Goal: Task Accomplishment & Management: Manage account settings

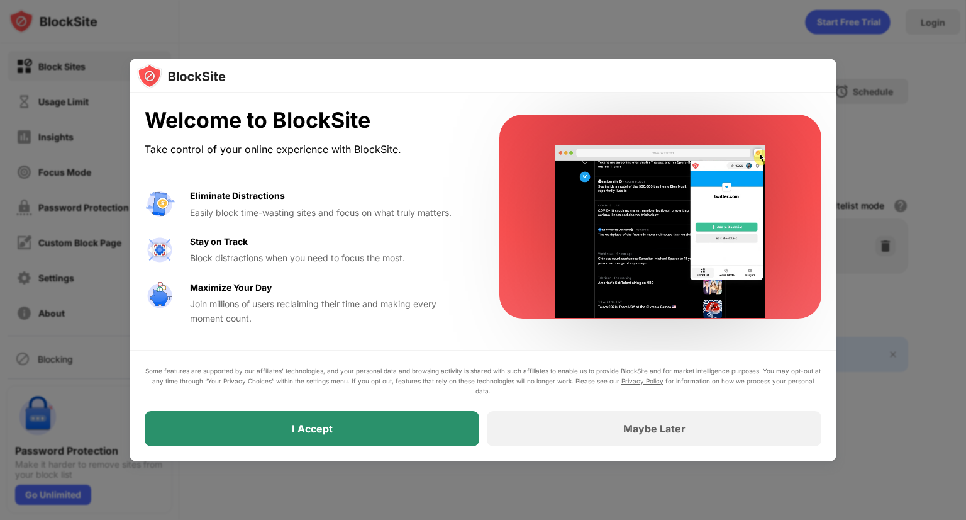
click at [347, 429] on div "I Accept" at bounding box center [312, 428] width 335 height 35
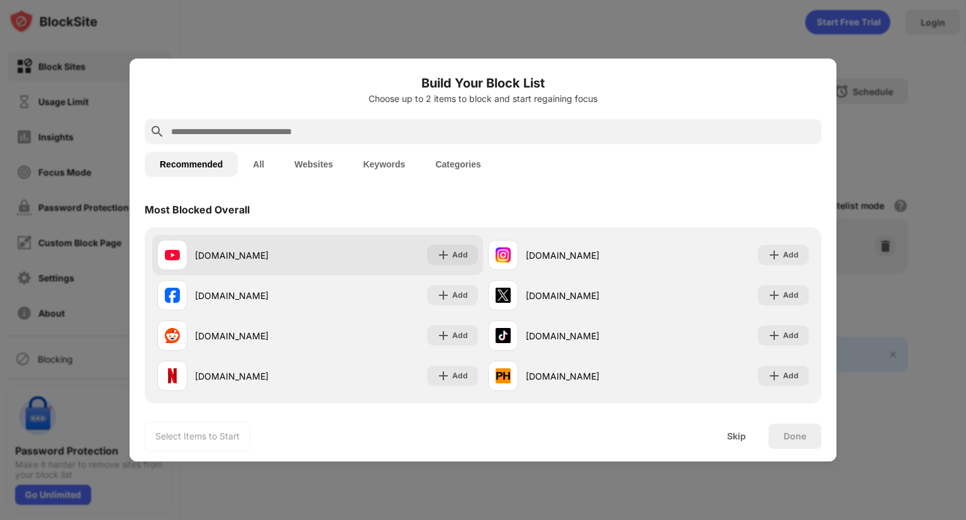
click at [290, 257] on div "[DOMAIN_NAME]" at bounding box center [256, 254] width 123 height 13
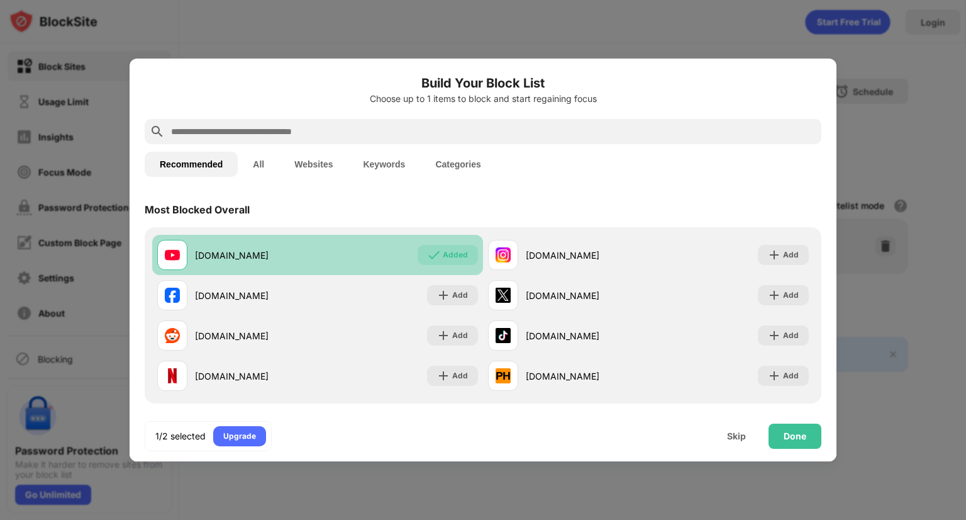
click at [290, 257] on div "[DOMAIN_NAME]" at bounding box center [256, 254] width 123 height 13
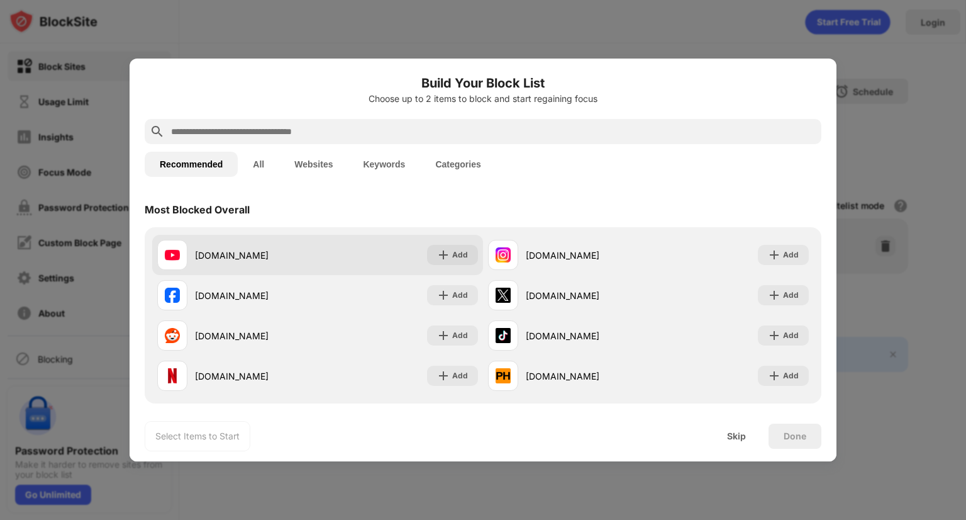
click at [290, 257] on div "[DOMAIN_NAME]" at bounding box center [256, 254] width 123 height 13
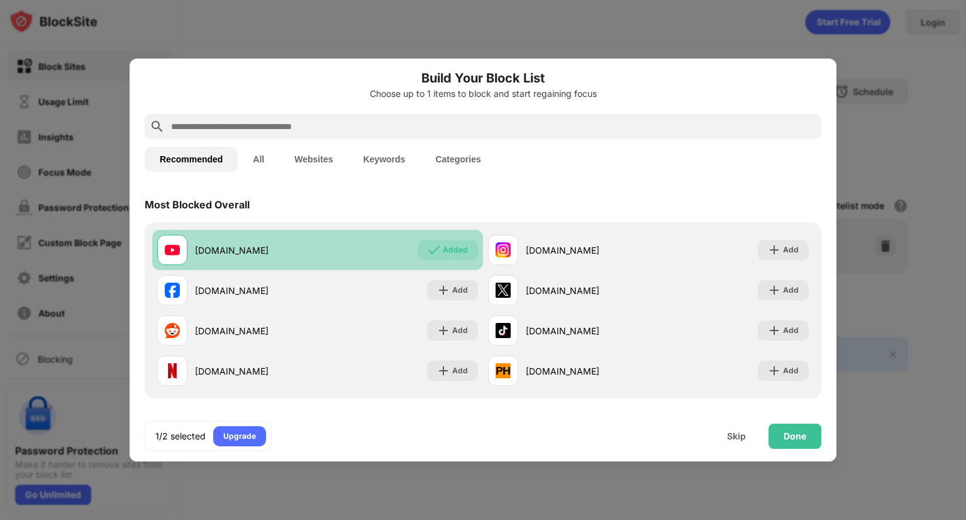
scroll to position [6, 0]
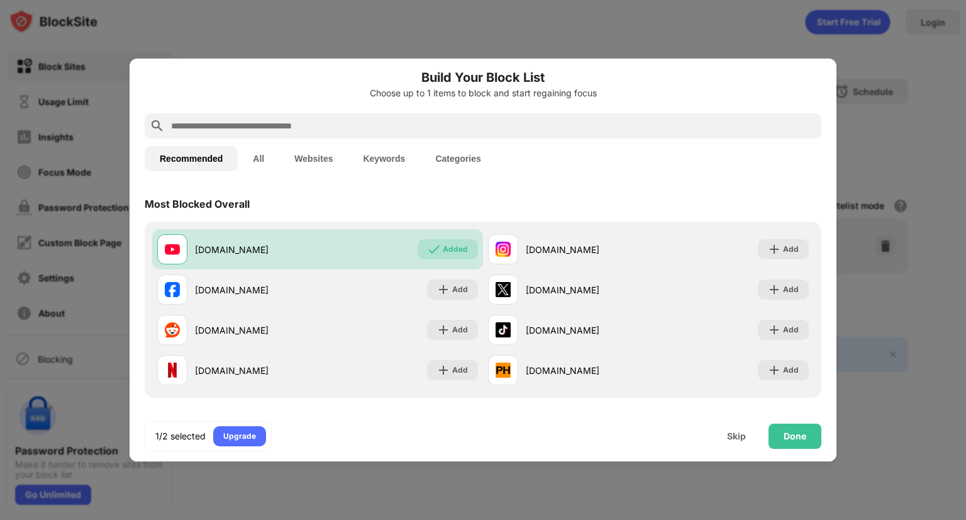
click at [266, 158] on button "All" at bounding box center [259, 158] width 42 height 25
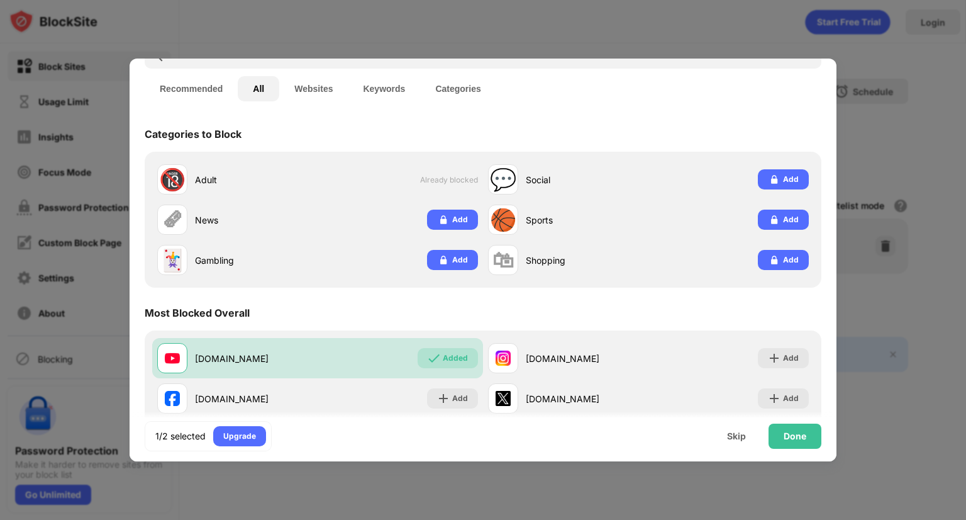
scroll to position [66, 0]
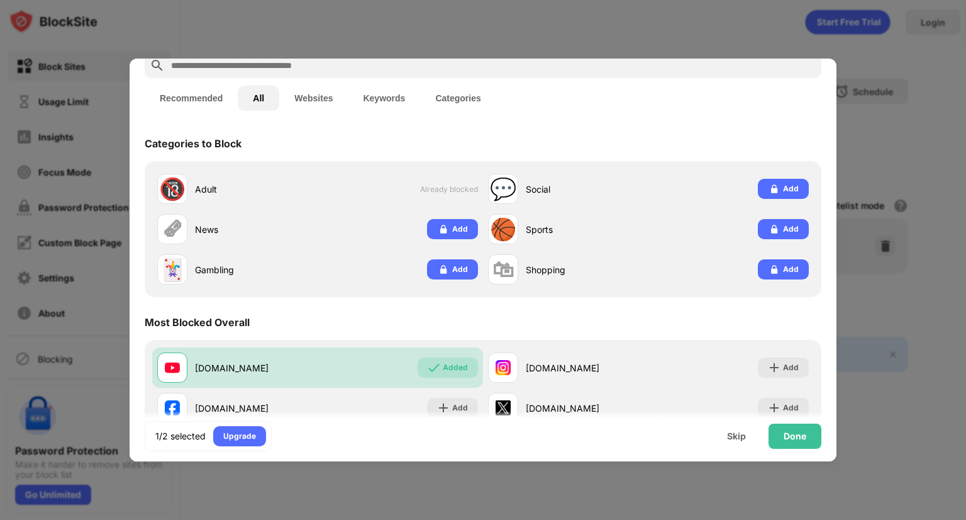
click at [389, 99] on button "Keywords" at bounding box center [384, 98] width 72 height 25
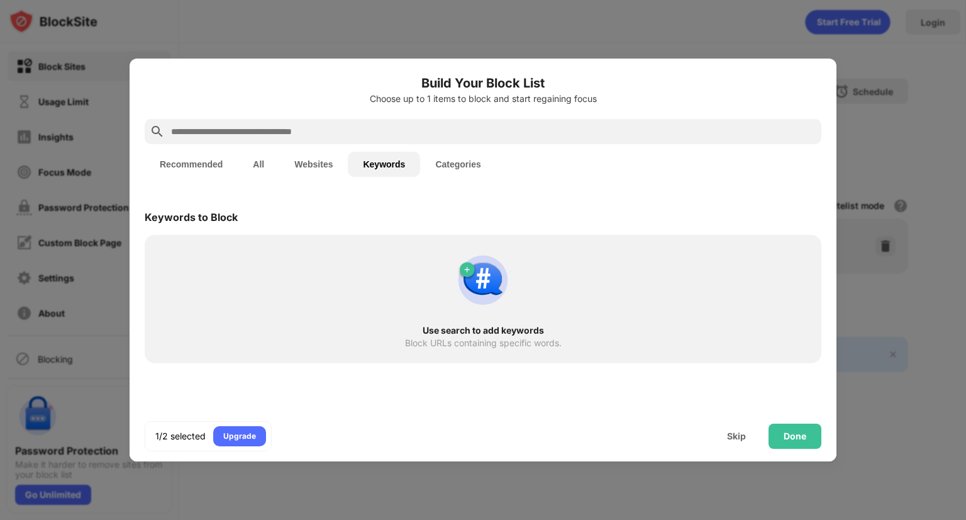
scroll to position [0, 0]
click at [286, 241] on div "Use search to add keywords Block URLs containing specific words." at bounding box center [483, 299] width 677 height 128
click at [411, 274] on div "Use search to add keywords Block URLs containing specific words." at bounding box center [483, 298] width 662 height 113
click at [465, 276] on img at bounding box center [483, 280] width 60 height 60
click at [466, 269] on img at bounding box center [483, 280] width 60 height 60
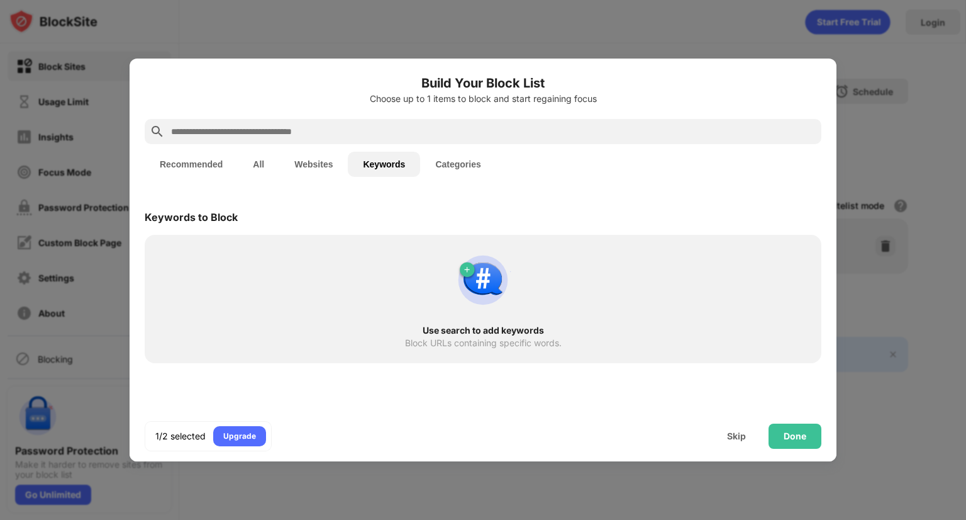
click at [466, 269] on img at bounding box center [483, 280] width 60 height 60
click at [458, 162] on button "Categories" at bounding box center [457, 164] width 75 height 25
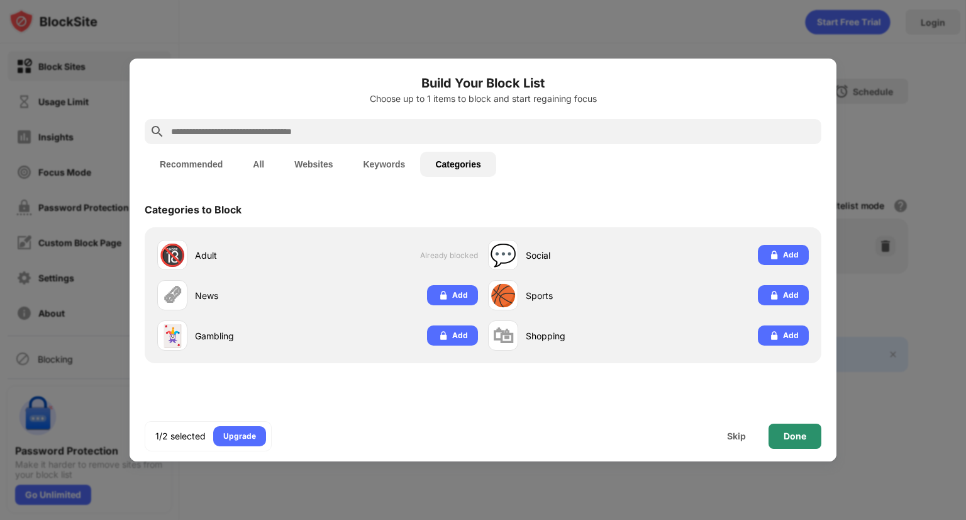
click at [781, 427] on div "Done" at bounding box center [795, 435] width 53 height 25
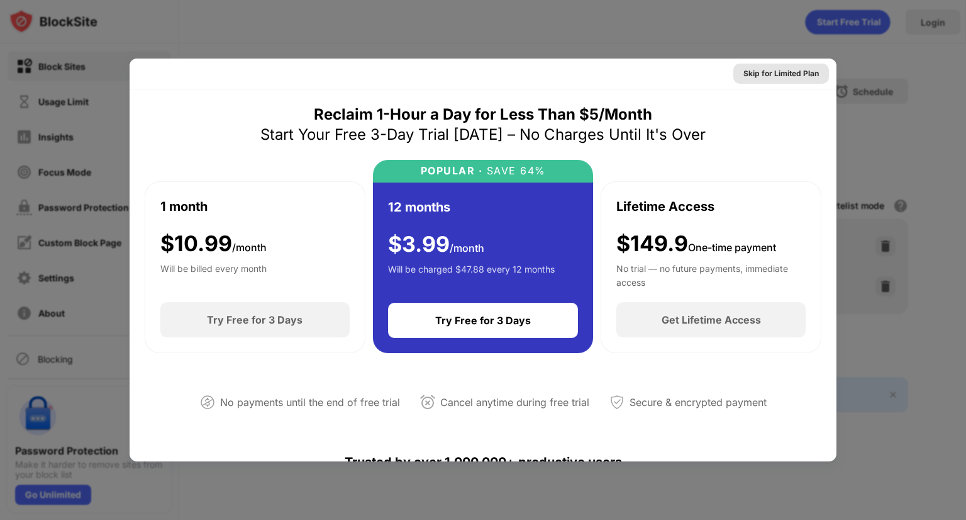
click at [782, 68] on div "Skip for Limited Plan" at bounding box center [781, 73] width 75 height 13
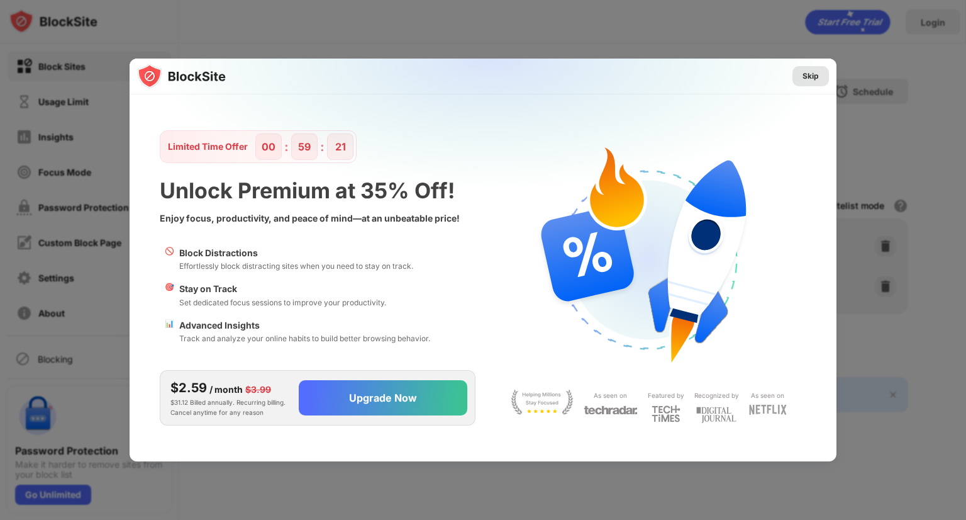
click at [805, 74] on div "Skip" at bounding box center [811, 76] width 16 height 13
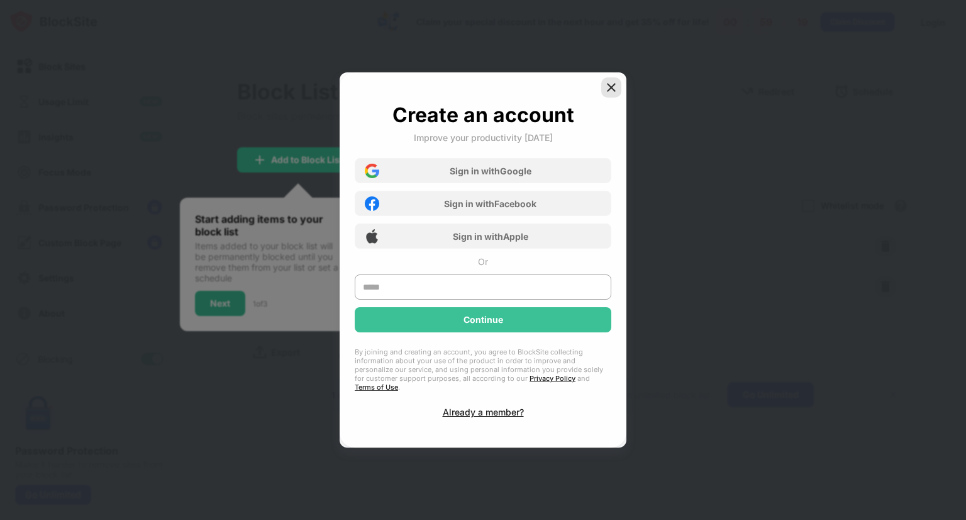
click at [611, 89] on img at bounding box center [611, 87] width 13 height 13
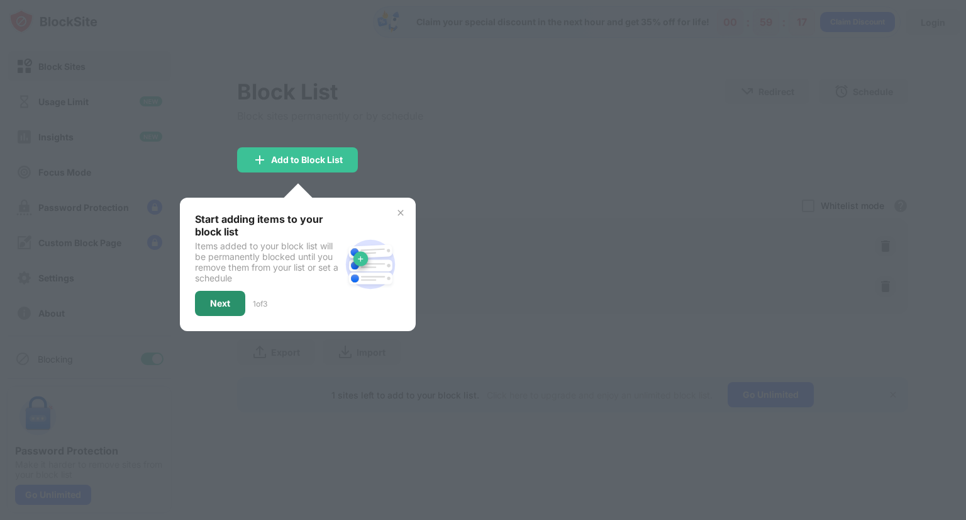
click at [206, 309] on div "Next" at bounding box center [220, 303] width 50 height 25
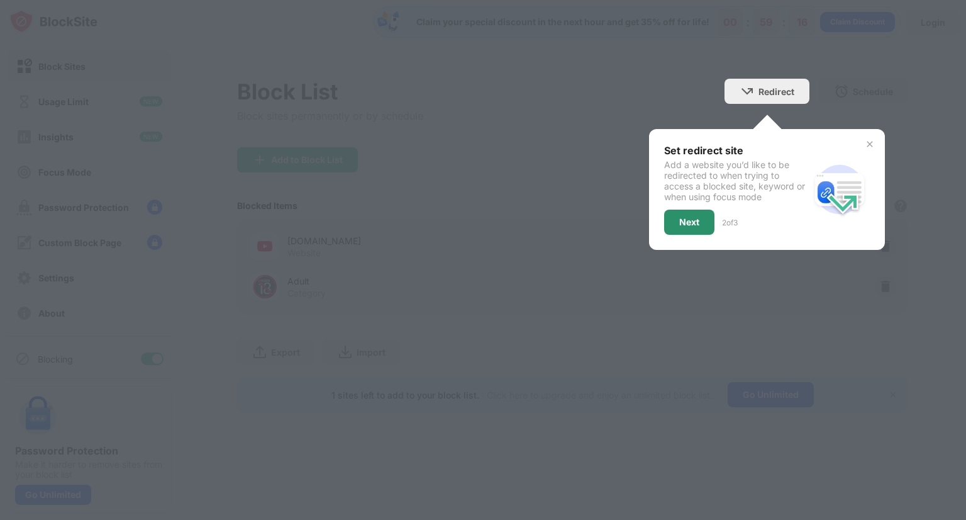
click at [691, 231] on div "Next" at bounding box center [689, 221] width 50 height 25
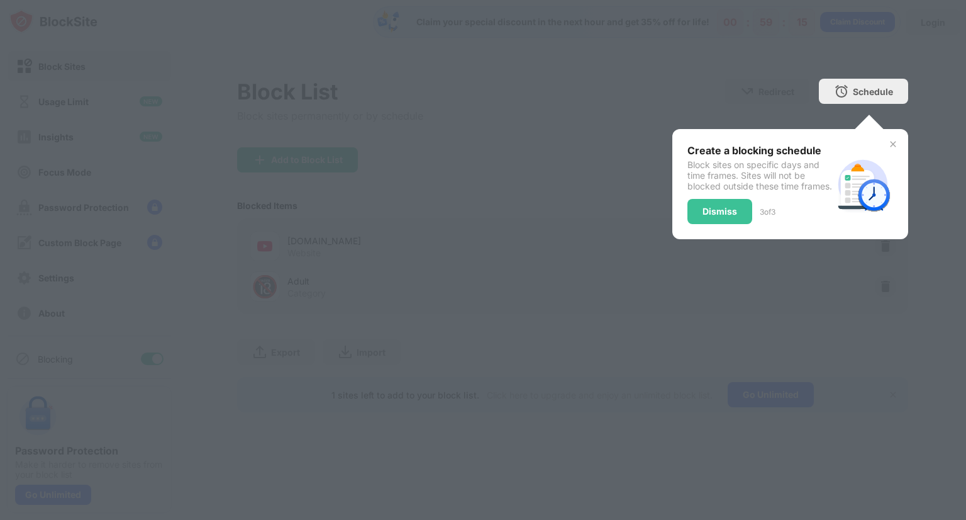
click at [705, 224] on div "Dismiss" at bounding box center [720, 211] width 65 height 25
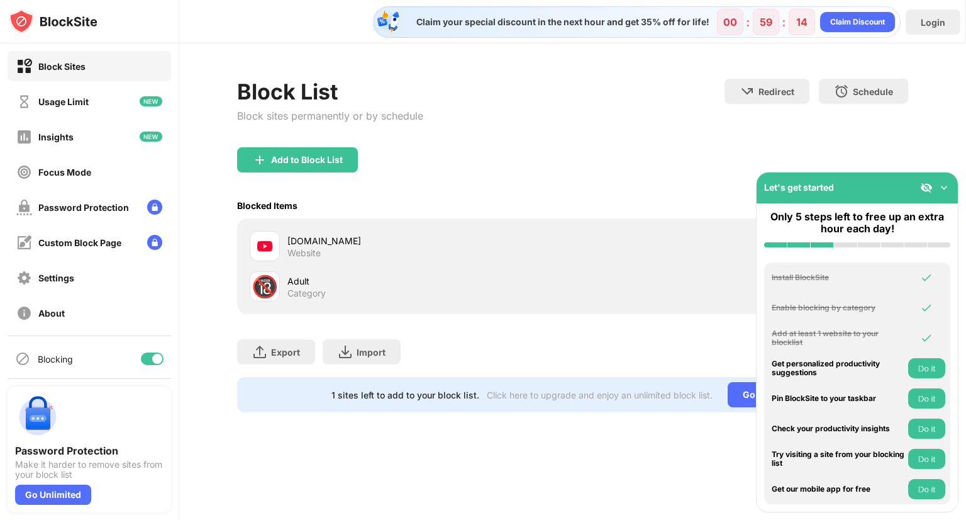
click at [737, 184] on div "Add to Block List" at bounding box center [572, 169] width 671 height 45
click at [923, 358] on button "Do it" at bounding box center [926, 368] width 37 height 20
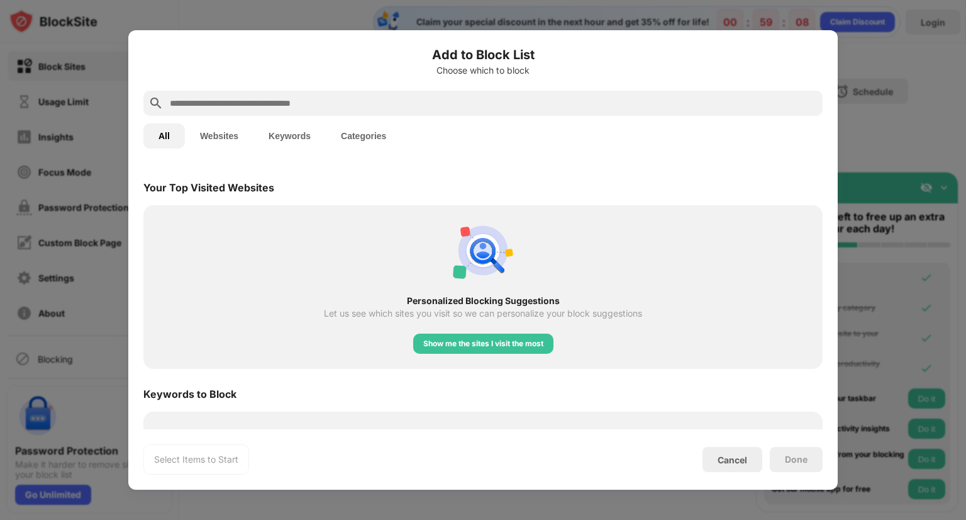
scroll to position [438, 0]
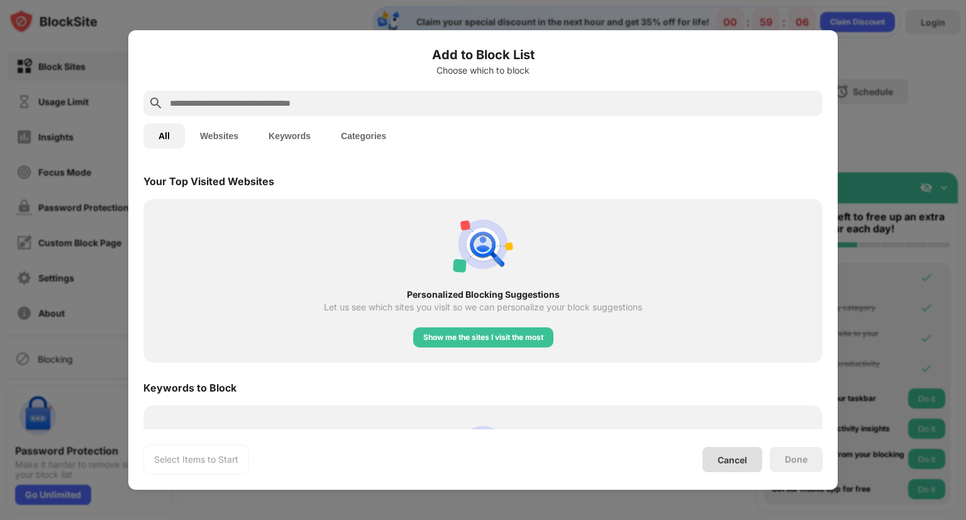
click at [726, 457] on div "Cancel" at bounding box center [733, 459] width 30 height 11
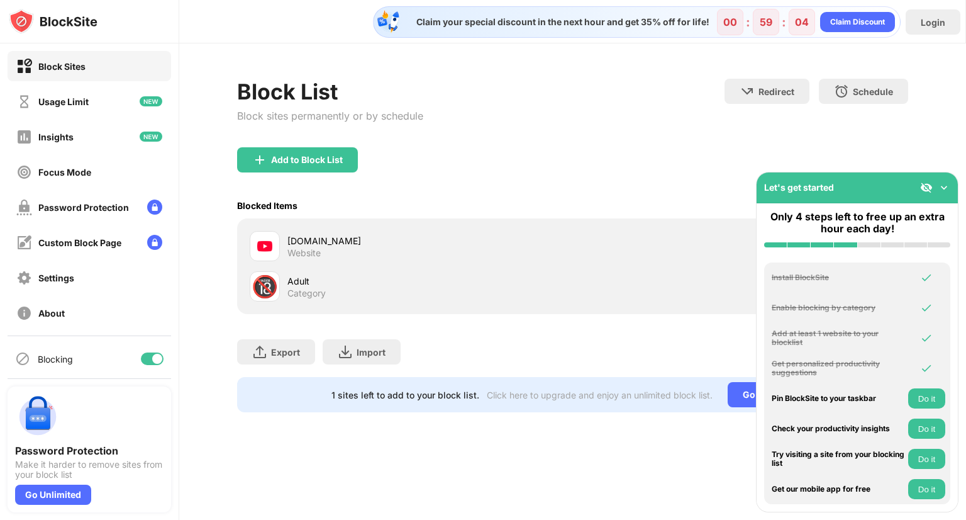
click at [515, 57] on div "Block List Block sites permanently or by schedule Redirect Choose a site to be …" at bounding box center [572, 245] width 787 height 404
click at [111, 171] on div "Focus Mode" at bounding box center [90, 172] width 164 height 30
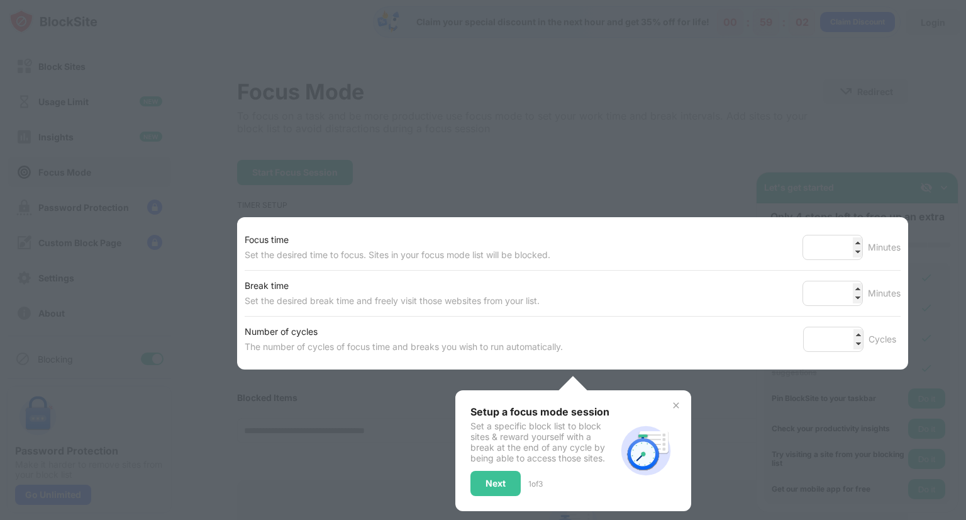
click at [483, 136] on div at bounding box center [483, 260] width 966 height 520
click at [369, 164] on div at bounding box center [483, 260] width 966 height 520
click at [510, 486] on div "Next" at bounding box center [496, 483] width 50 height 25
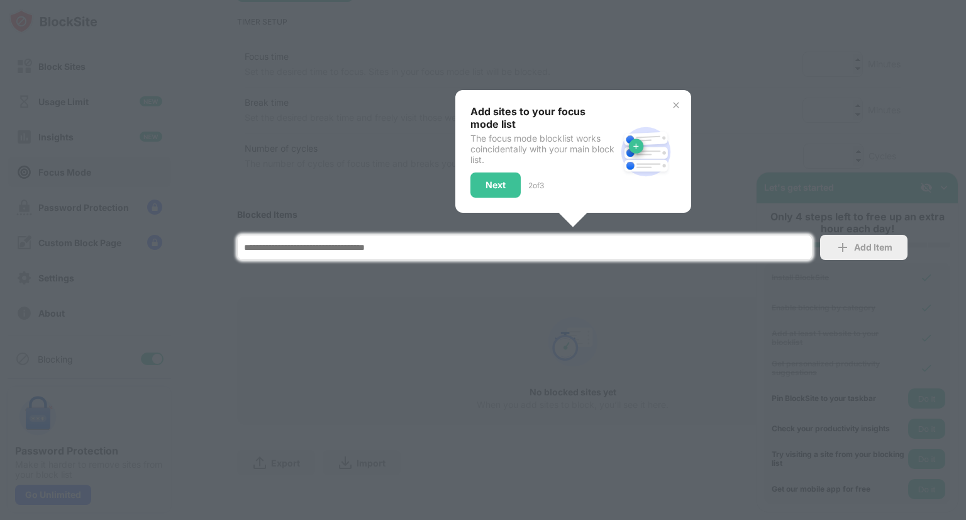
scroll to position [185, 0]
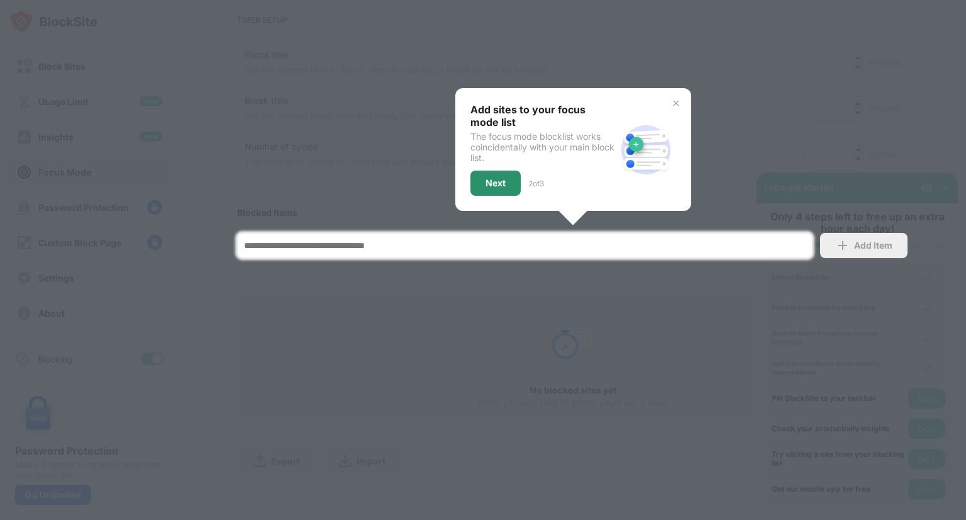
click at [483, 186] on div "Next" at bounding box center [496, 182] width 50 height 25
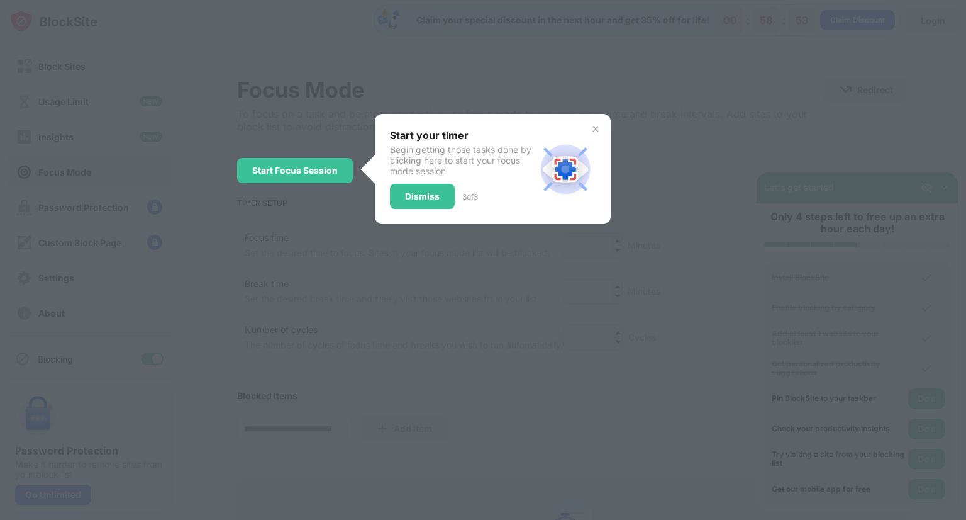
scroll to position [0, 0]
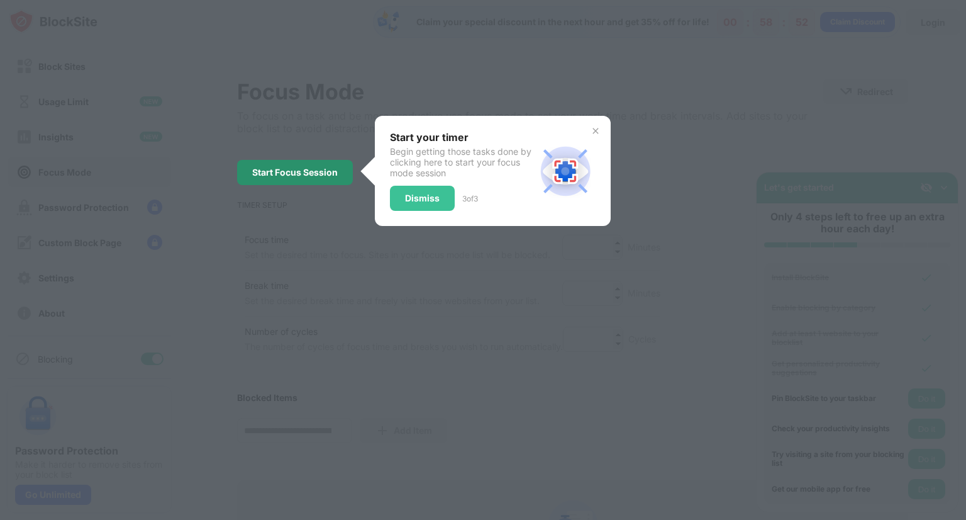
click at [303, 181] on div "Start Focus Session" at bounding box center [295, 172] width 116 height 25
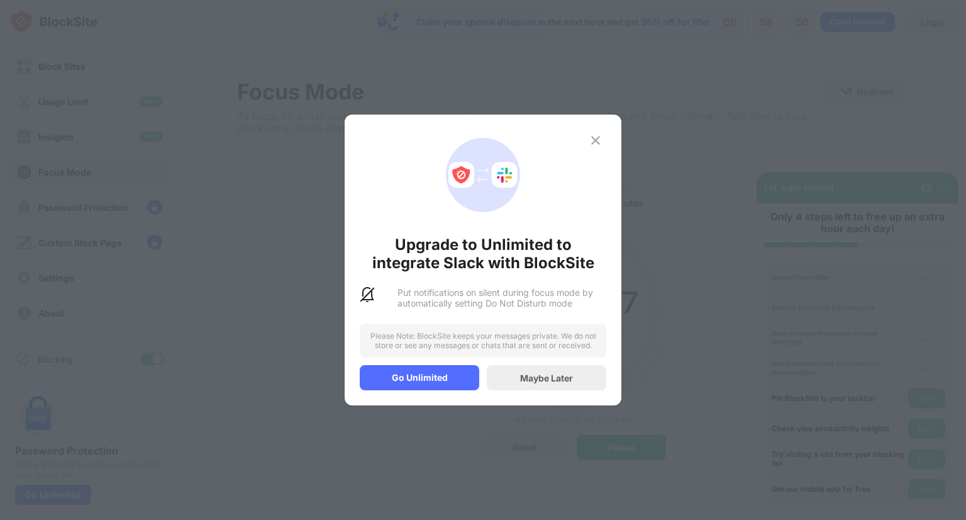
click at [592, 143] on img at bounding box center [595, 140] width 15 height 15
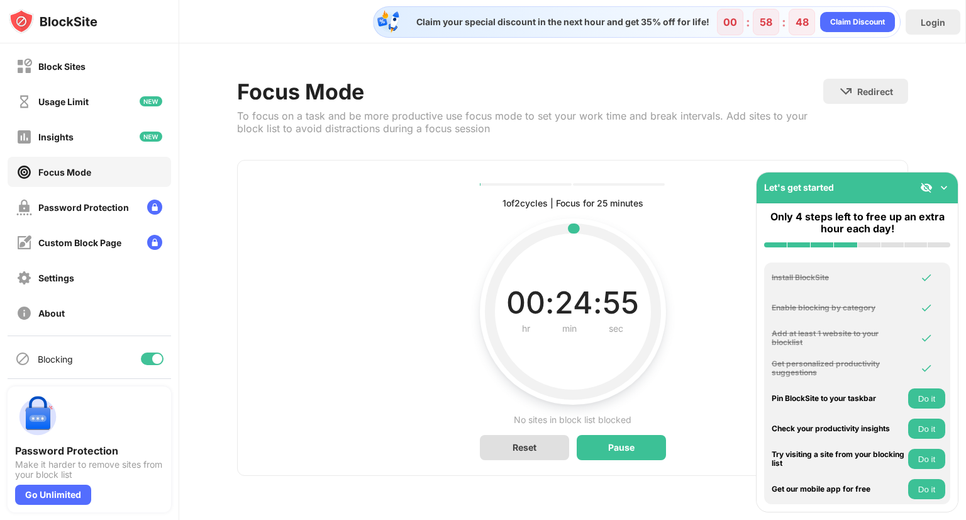
click at [550, 449] on div "Reset" at bounding box center [524, 447] width 89 height 25
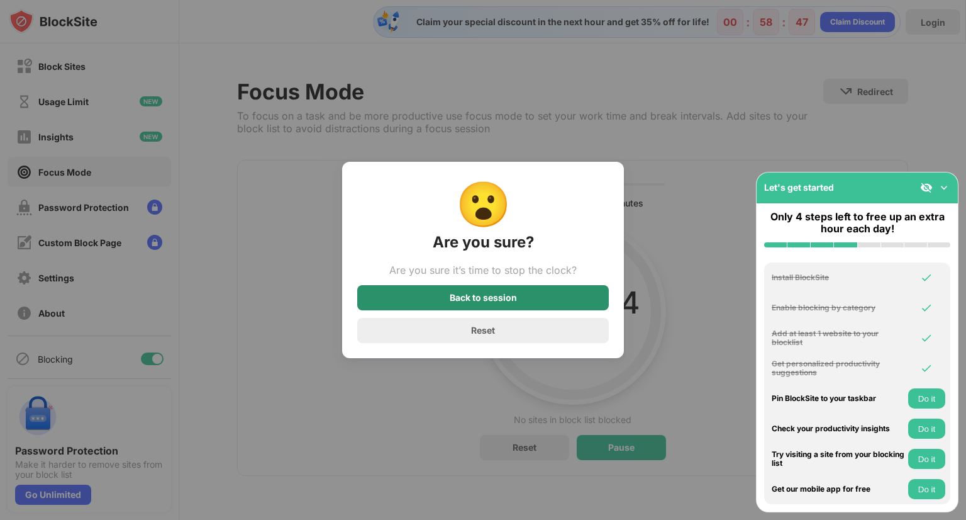
click at [517, 297] on div "Back to session" at bounding box center [483, 297] width 252 height 25
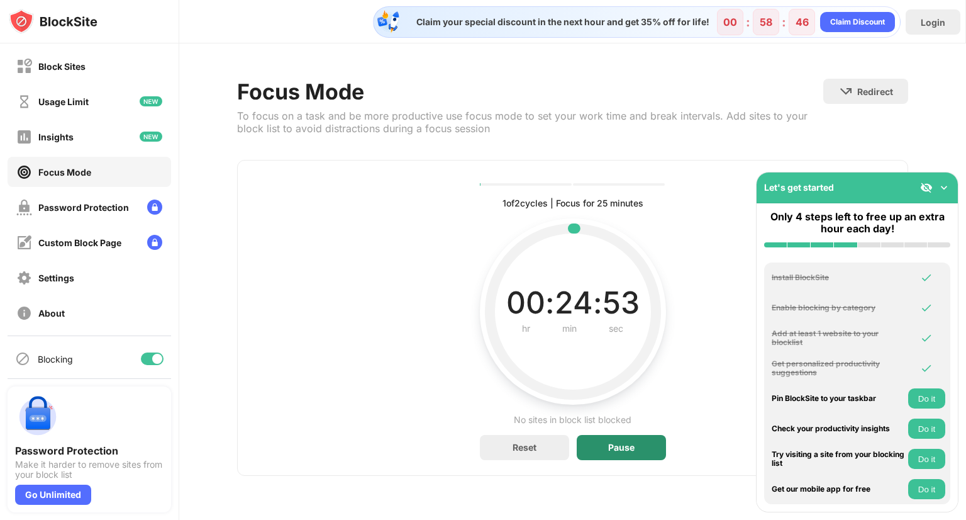
click at [626, 457] on div "Pause" at bounding box center [621, 447] width 89 height 25
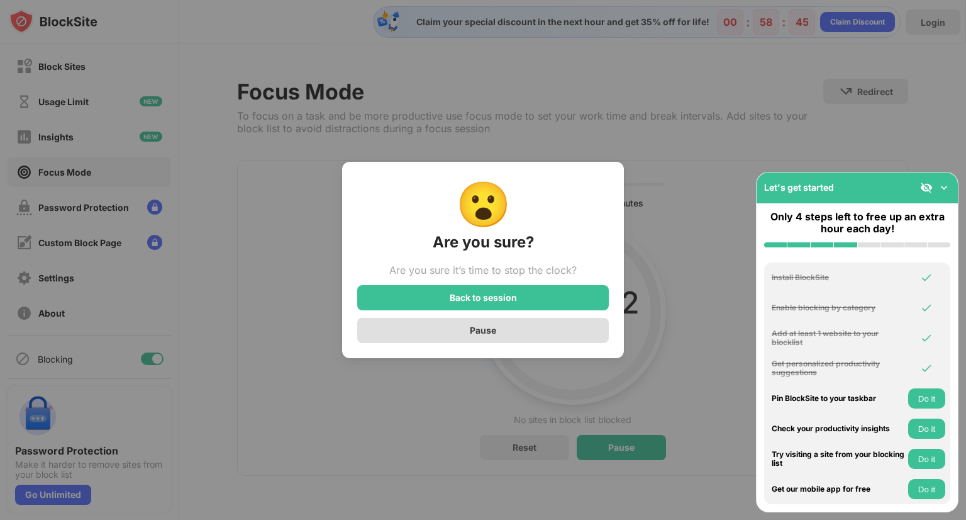
click at [504, 320] on div "Pause" at bounding box center [483, 330] width 252 height 25
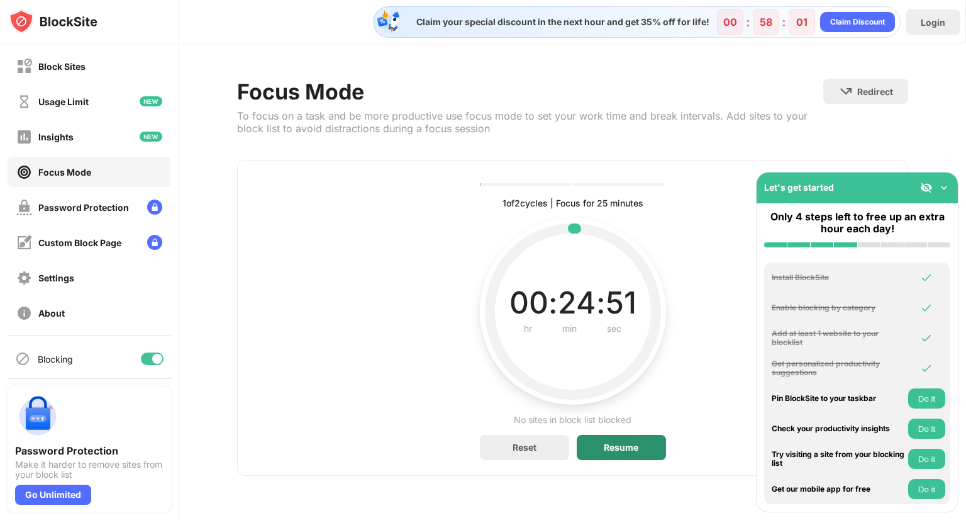
click at [601, 447] on div "Resume" at bounding box center [621, 447] width 89 height 25
click at [601, 447] on div "Pause" at bounding box center [621, 447] width 89 height 25
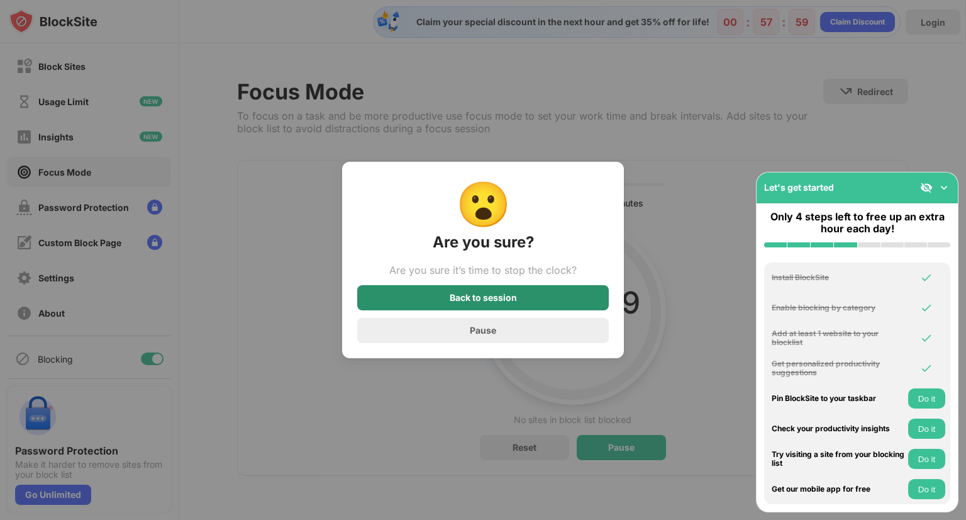
click at [488, 300] on div "Back to session" at bounding box center [483, 298] width 67 height 10
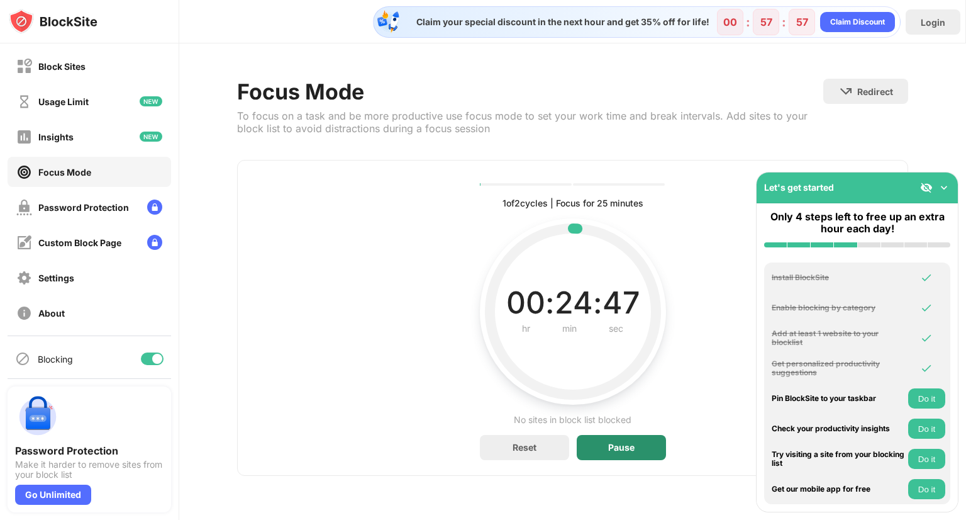
click at [616, 457] on div "Pause" at bounding box center [621, 447] width 89 height 25
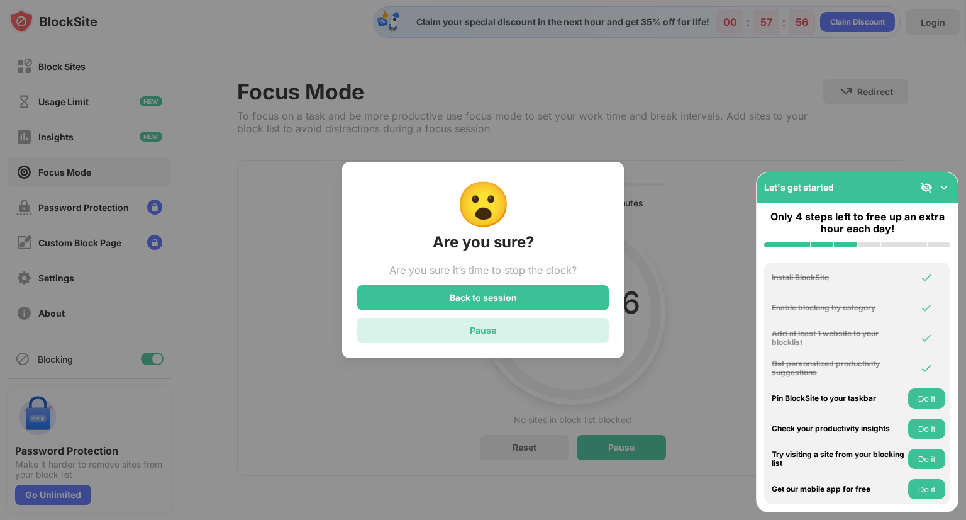
click at [510, 330] on div "Pause" at bounding box center [483, 330] width 252 height 25
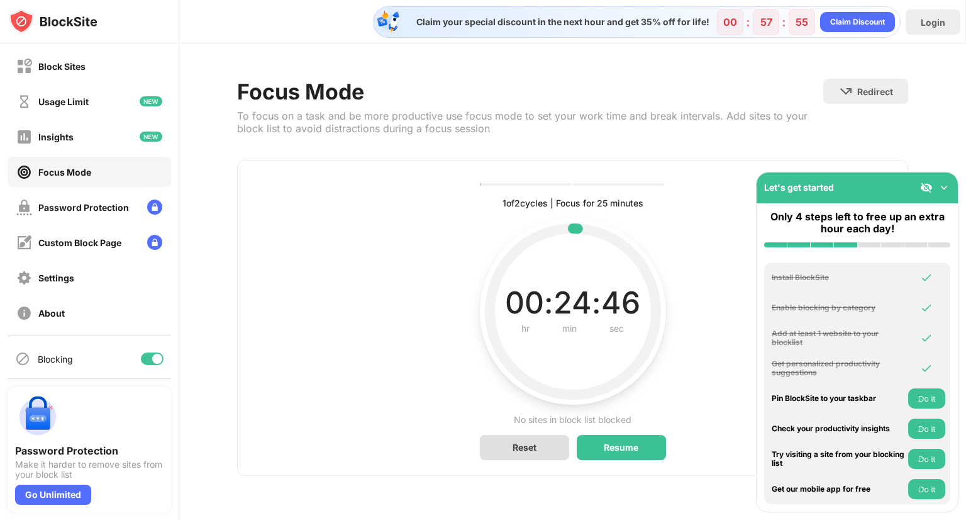
click at [533, 440] on div "Reset" at bounding box center [524, 447] width 89 height 25
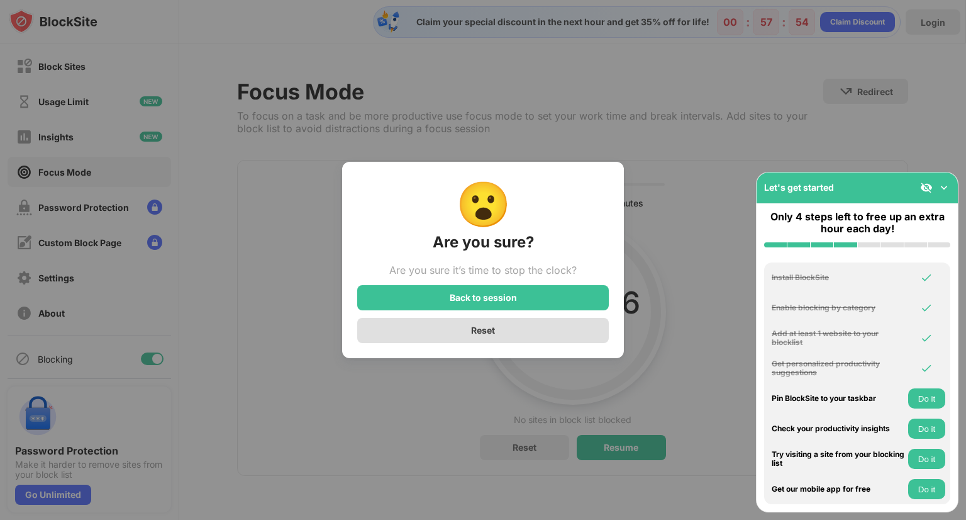
click at [516, 321] on div "Reset" at bounding box center [483, 330] width 252 height 25
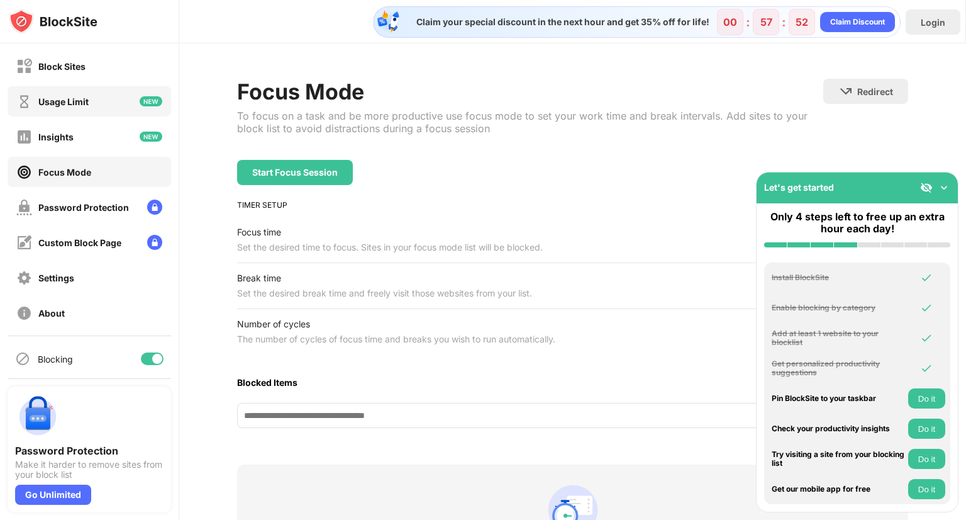
click at [52, 101] on div "Usage Limit" at bounding box center [63, 101] width 50 height 11
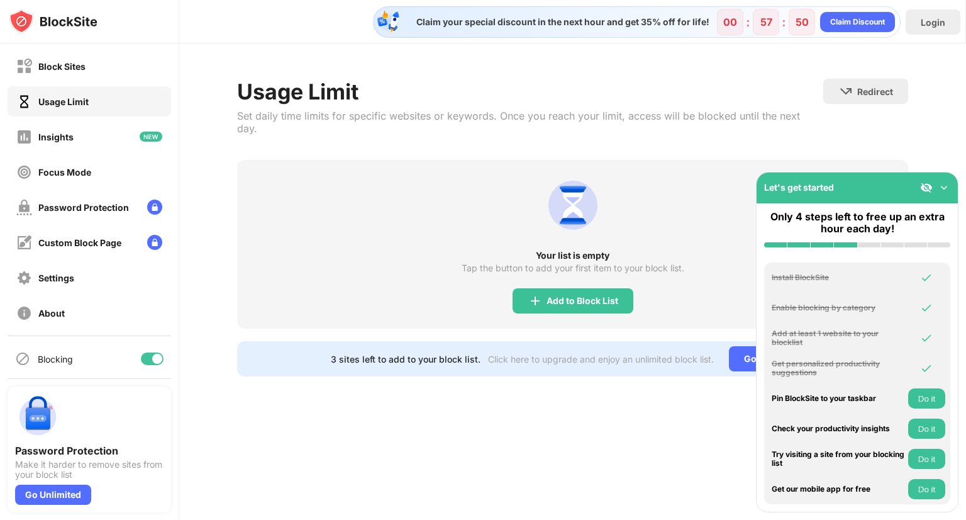
click at [913, 148] on div "Usage Limit Set daily time limits for specific websites or keywords. Once you r…" at bounding box center [572, 227] width 787 height 368
click at [947, 187] on img at bounding box center [944, 187] width 13 height 13
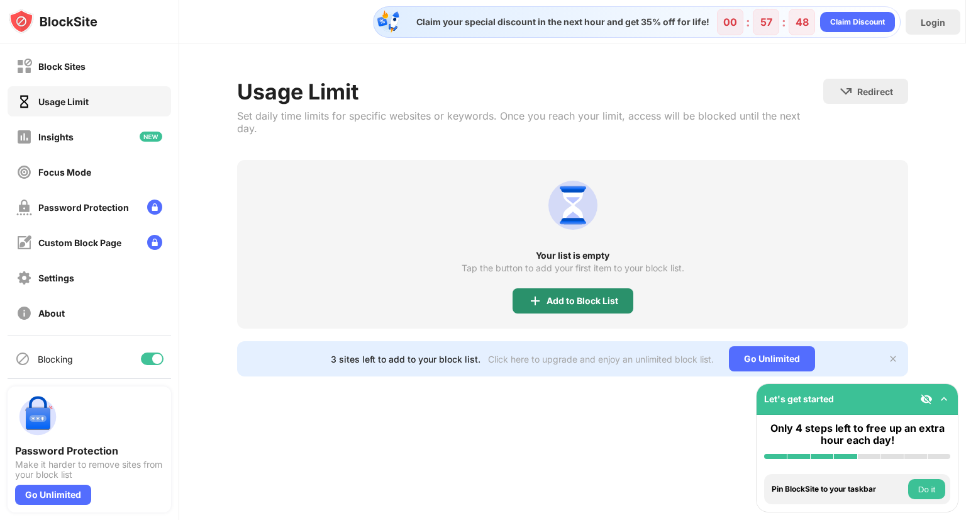
click at [585, 293] on div "Add to Block List" at bounding box center [573, 300] width 121 height 25
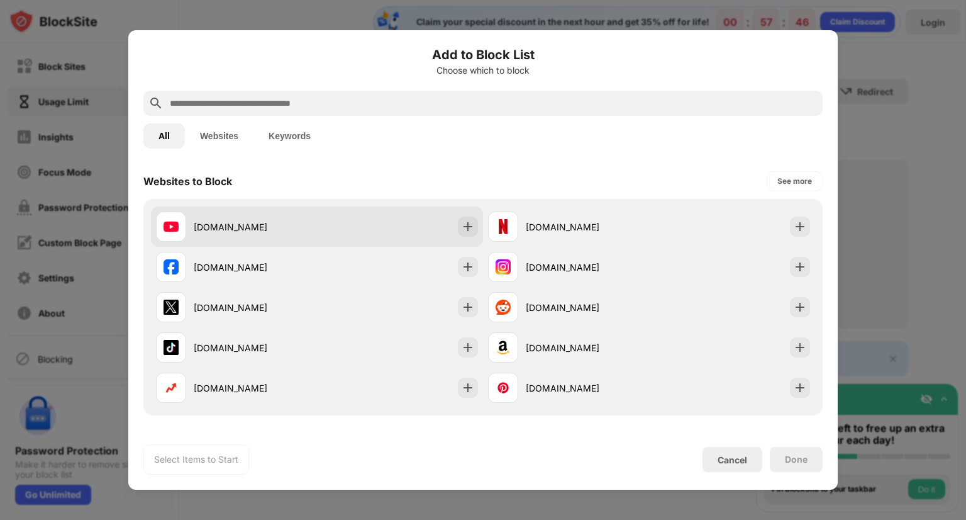
click at [309, 235] on div "[DOMAIN_NAME]" at bounding box center [236, 226] width 161 height 30
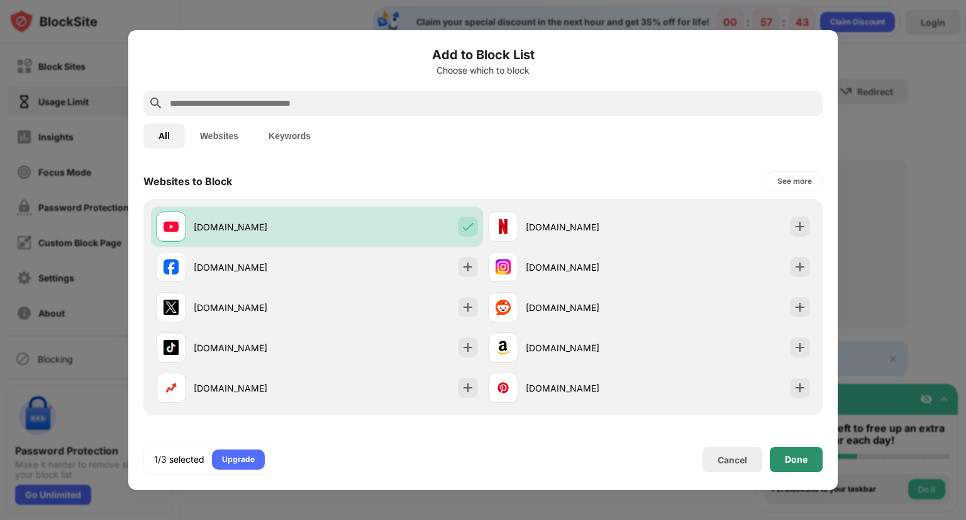
click at [801, 470] on div "Done" at bounding box center [796, 459] width 53 height 25
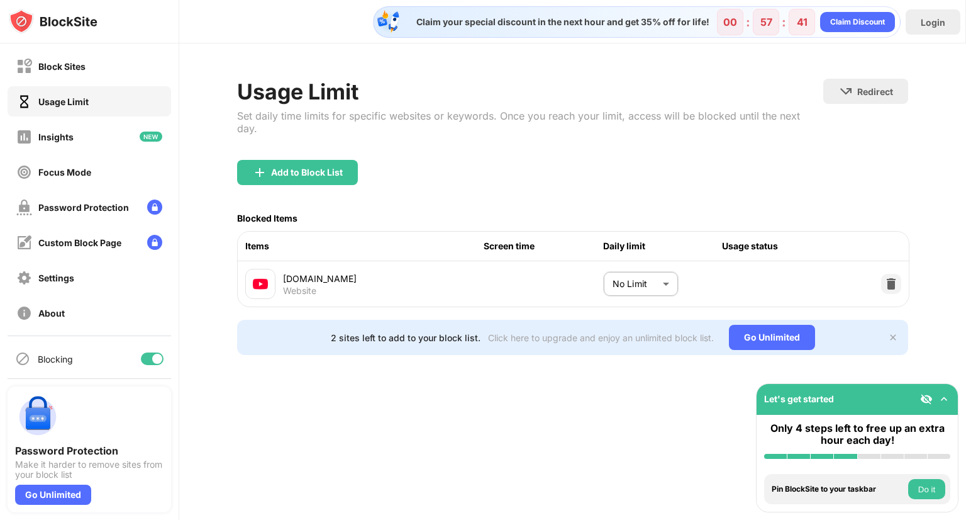
click at [643, 266] on body "Block Sites Usage Limit Insights Focus Mode Password Protection Custom Block Pa…" at bounding box center [483, 260] width 966 height 520
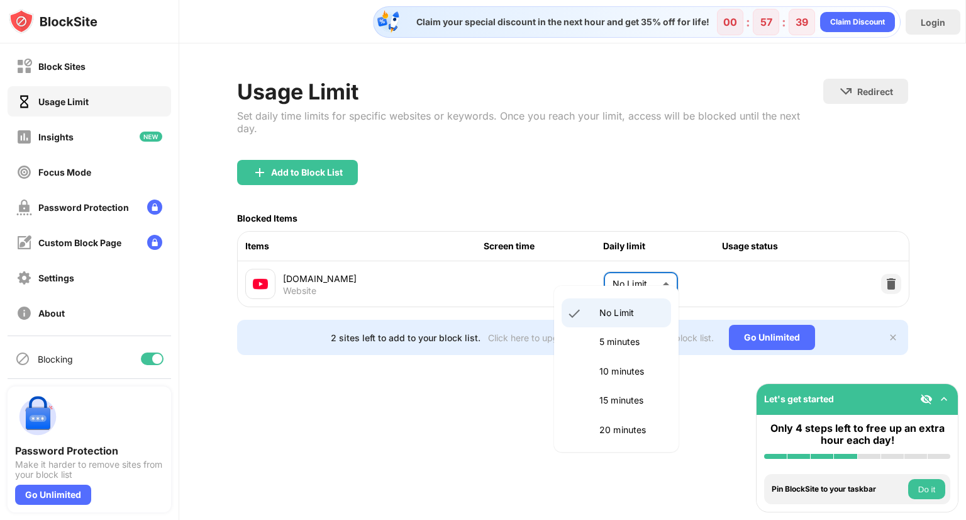
click at [626, 370] on p "10 minutes" at bounding box center [631, 371] width 64 height 14
type input "**"
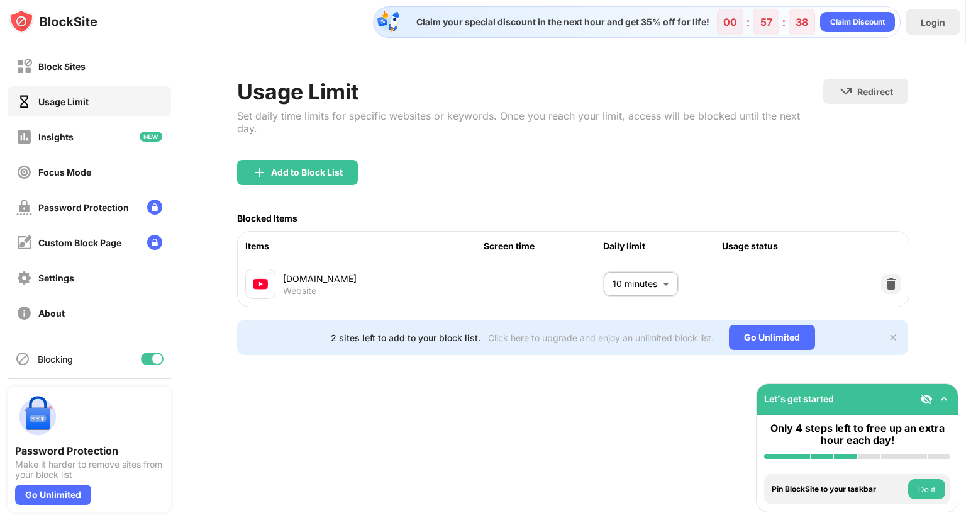
click at [626, 370] on div "Usage Limit Set daily time limits for specific websites or keywords. Once you r…" at bounding box center [572, 216] width 787 height 347
click at [743, 239] on div "Usage status" at bounding box center [782, 246] width 120 height 14
click at [802, 261] on div "youtube.com Website 10 minutes ** ​" at bounding box center [573, 283] width 671 height 45
click at [498, 239] on div "Screen time" at bounding box center [544, 246] width 120 height 14
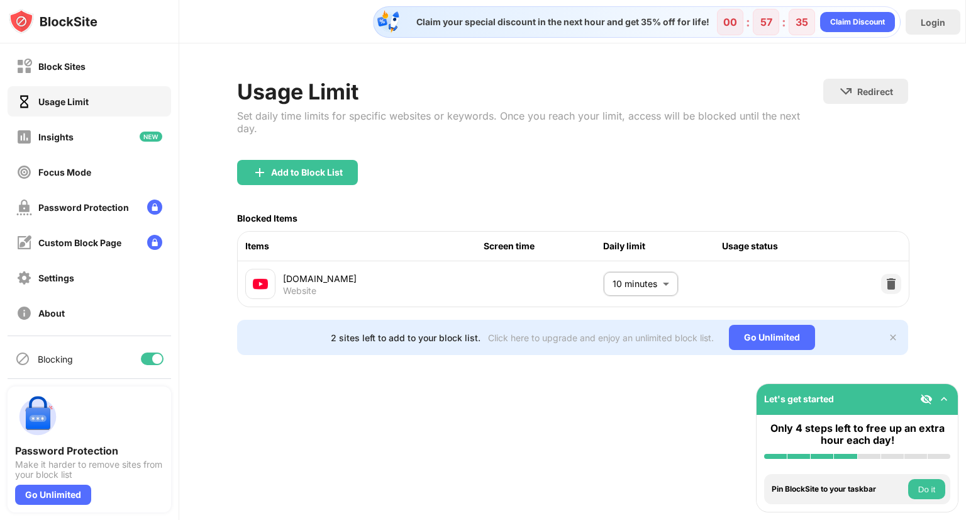
click at [498, 239] on div "Screen time" at bounding box center [544, 246] width 120 height 14
click at [87, 254] on div "Custom Block Page" at bounding box center [90, 242] width 164 height 30
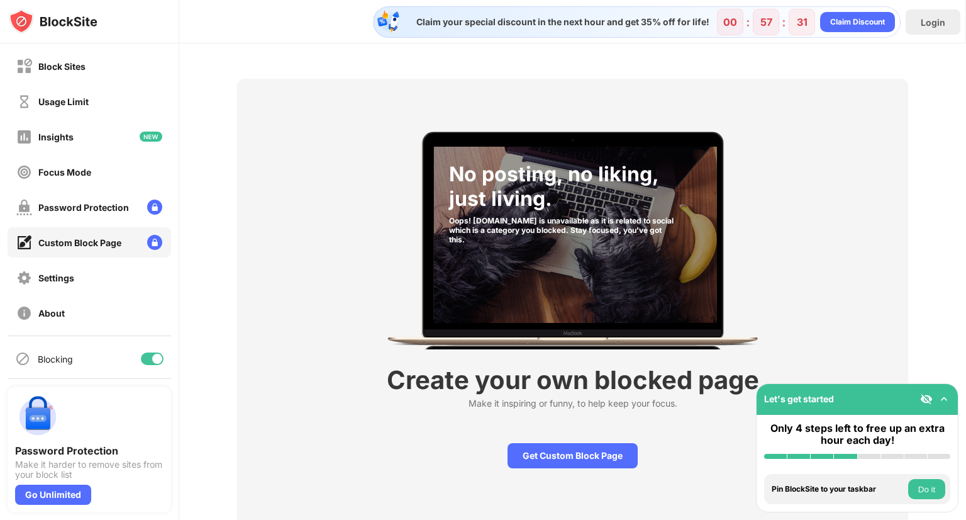
scroll to position [3, 0]
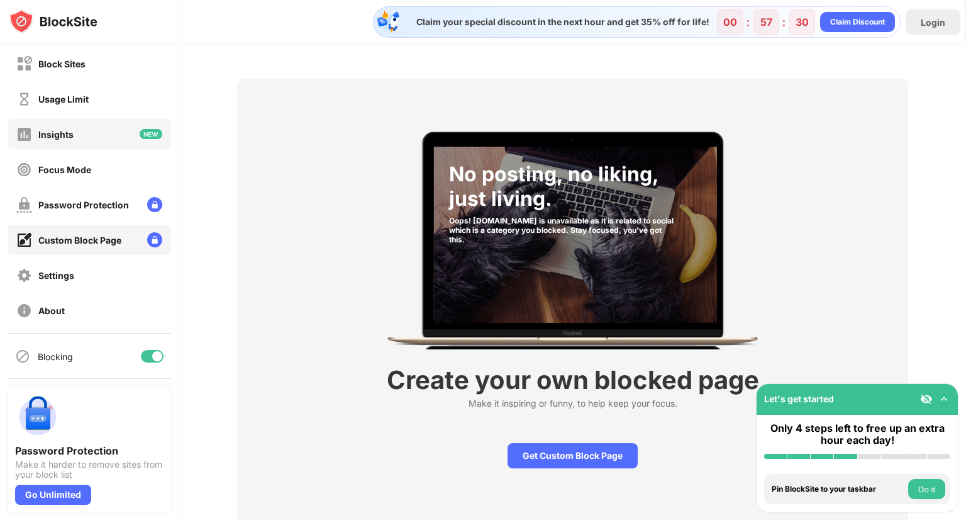
click at [96, 129] on div "Insights" at bounding box center [90, 134] width 164 height 30
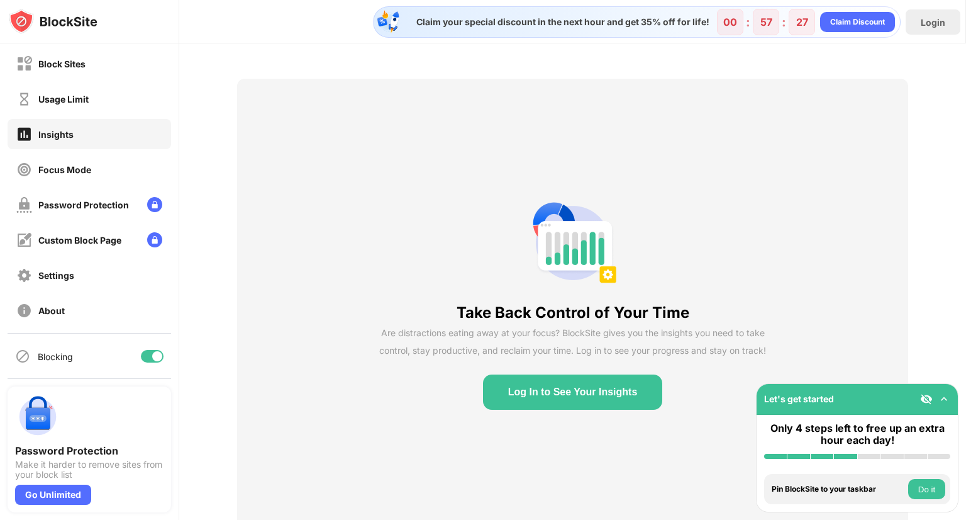
click at [534, 398] on button "Log In to See Your Insights" at bounding box center [573, 391] width 180 height 35
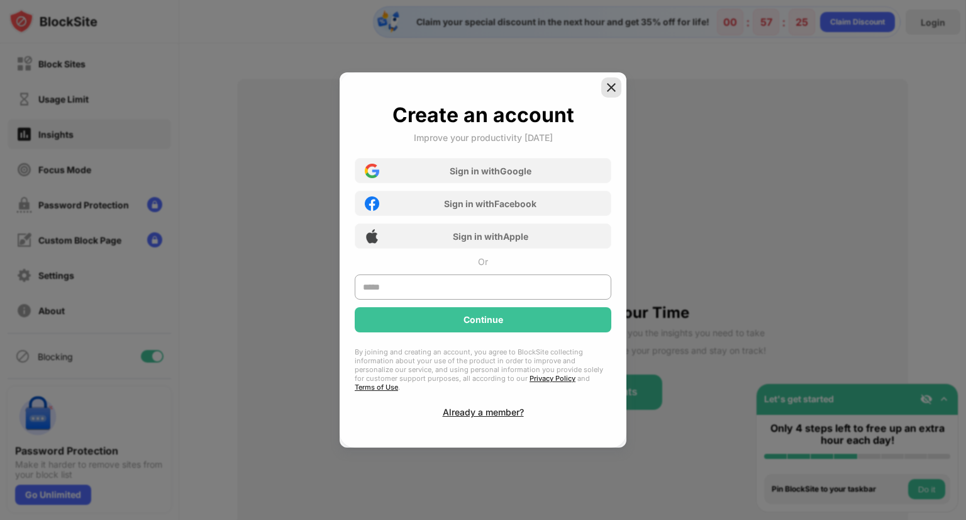
click at [607, 89] on img at bounding box center [611, 87] width 13 height 13
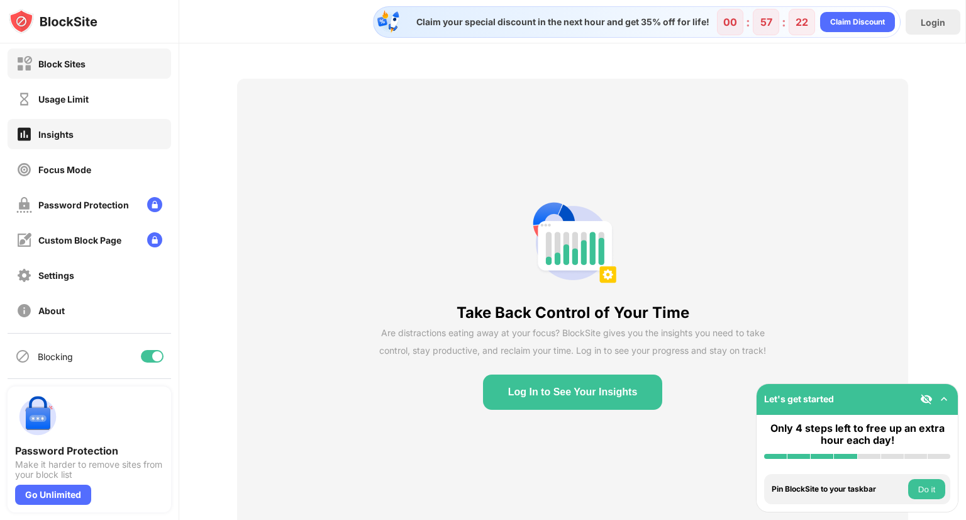
click at [59, 66] on div "Block Sites" at bounding box center [61, 64] width 47 height 11
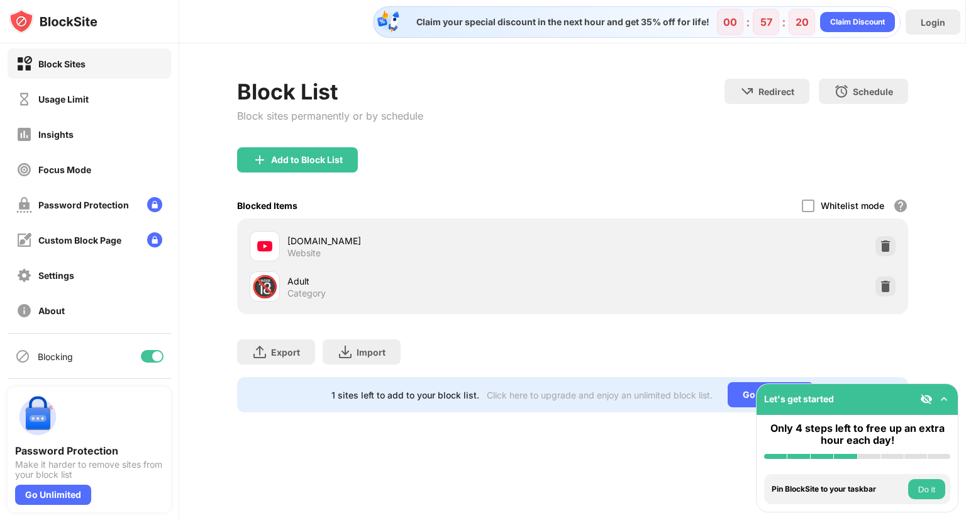
click at [410, 244] on div "[DOMAIN_NAME]" at bounding box center [429, 240] width 285 height 13
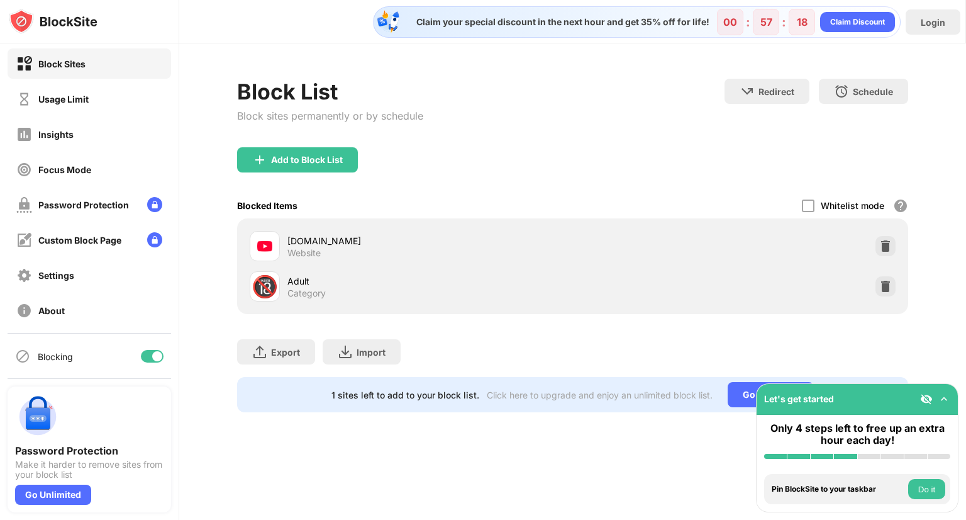
click at [410, 244] on div "[DOMAIN_NAME]" at bounding box center [429, 240] width 285 height 13
click at [811, 205] on div at bounding box center [808, 205] width 13 height 13
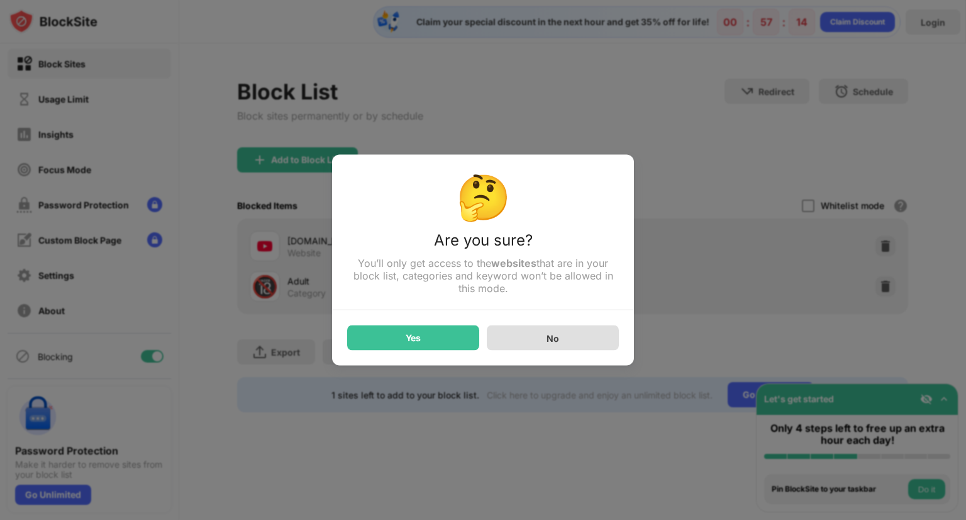
click at [527, 340] on div "No" at bounding box center [553, 337] width 132 height 25
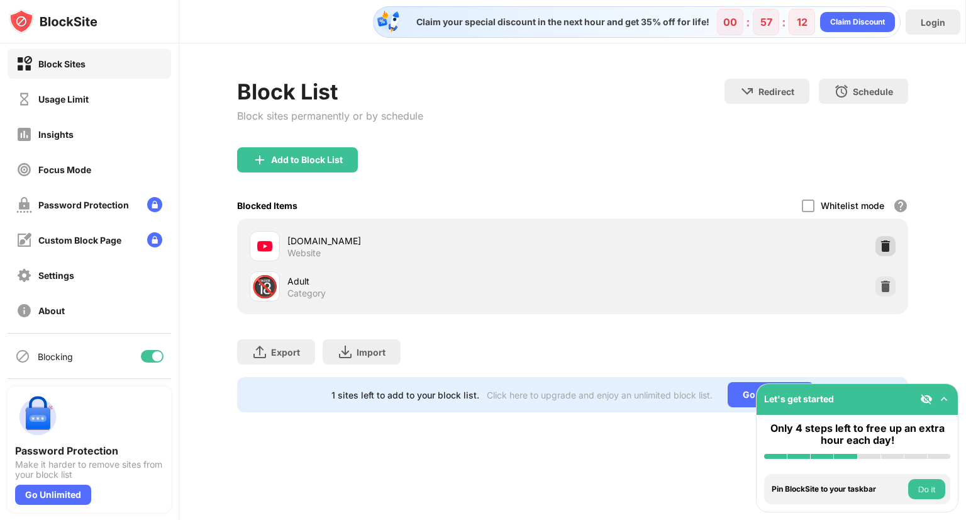
click at [885, 244] on img at bounding box center [885, 246] width 13 height 13
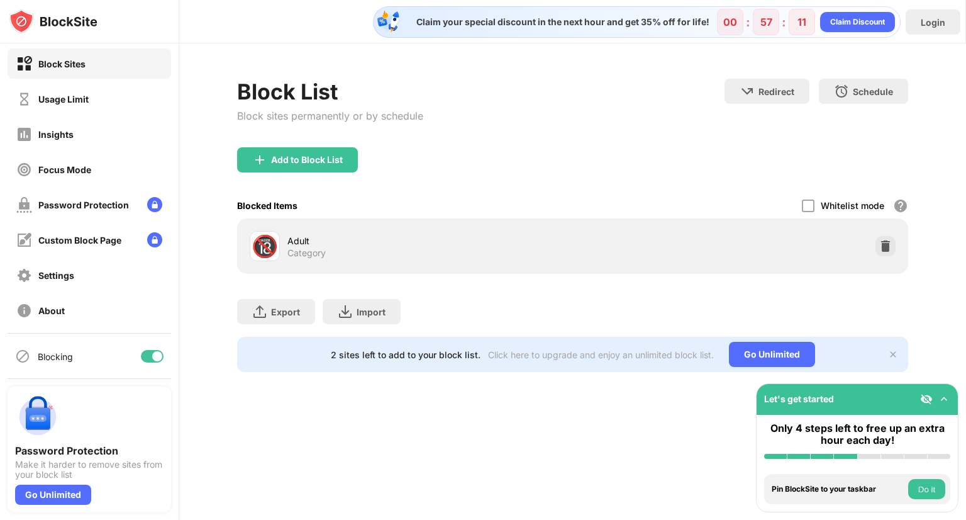
click at [885, 244] on img at bounding box center [885, 246] width 13 height 13
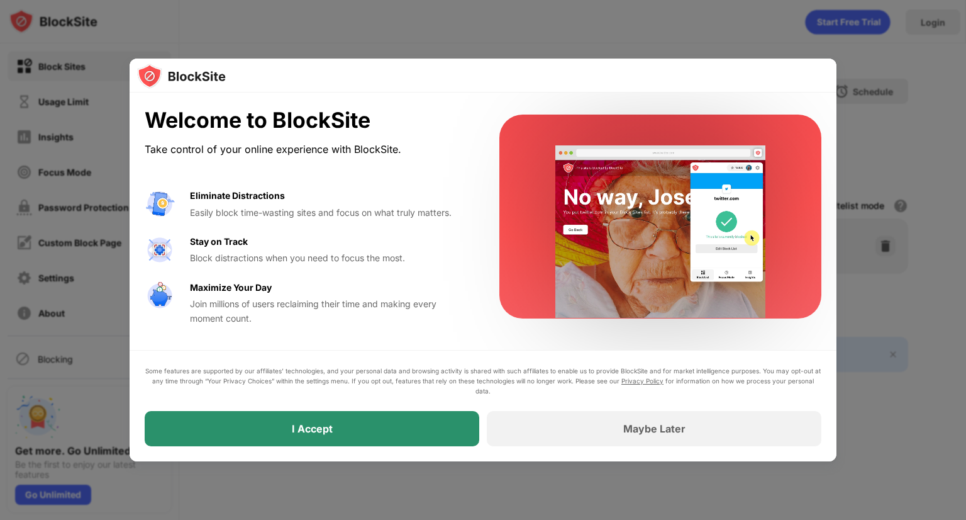
click at [337, 421] on div "I Accept" at bounding box center [312, 428] width 335 height 35
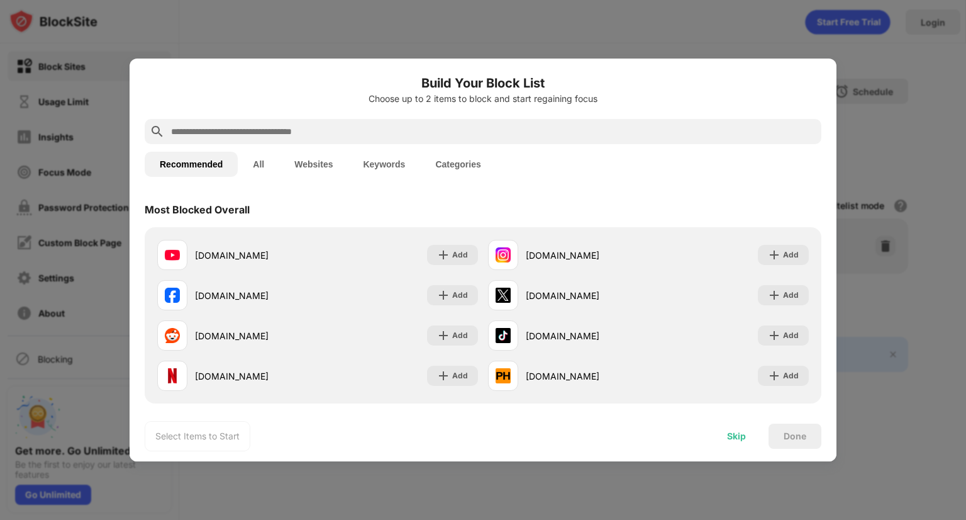
click at [727, 437] on div "Skip" at bounding box center [736, 436] width 19 height 10
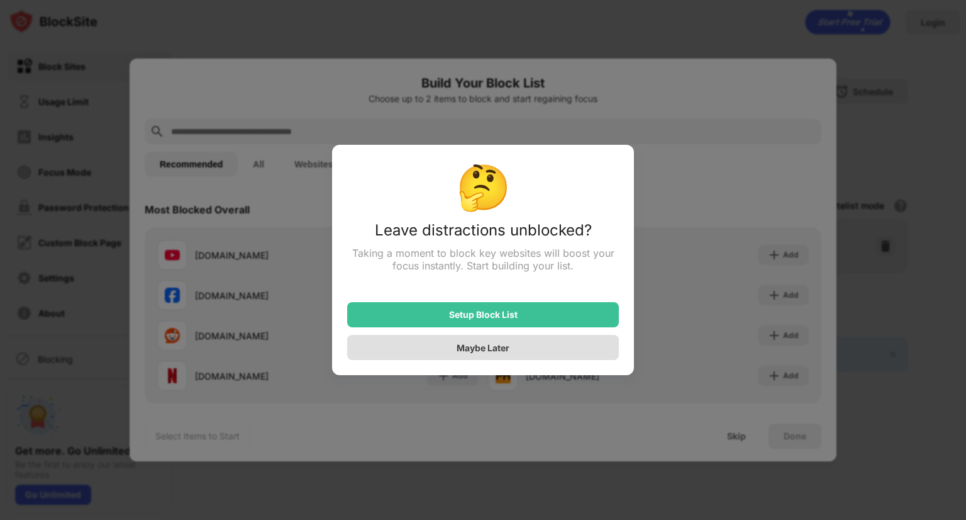
click at [560, 342] on div "Maybe Later" at bounding box center [483, 347] width 272 height 25
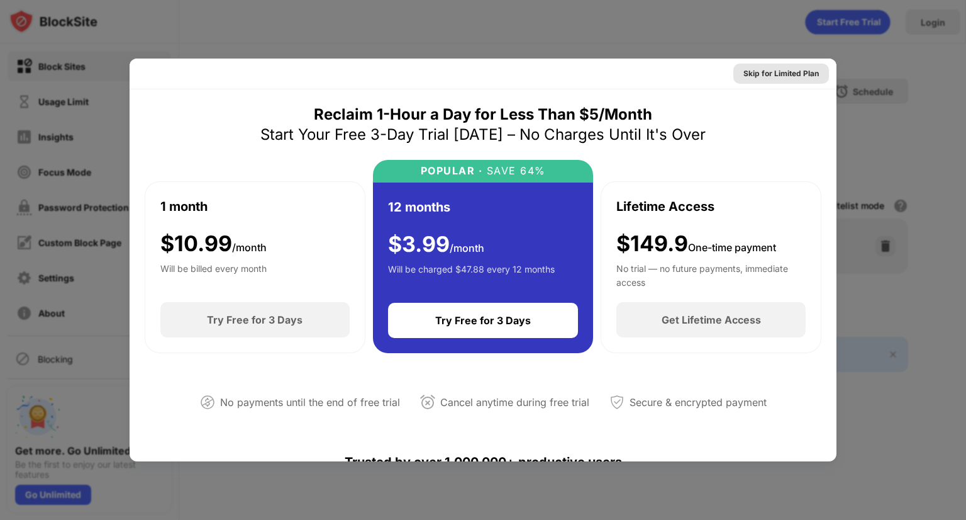
click at [804, 74] on div "Skip for Limited Plan" at bounding box center [781, 73] width 75 height 13
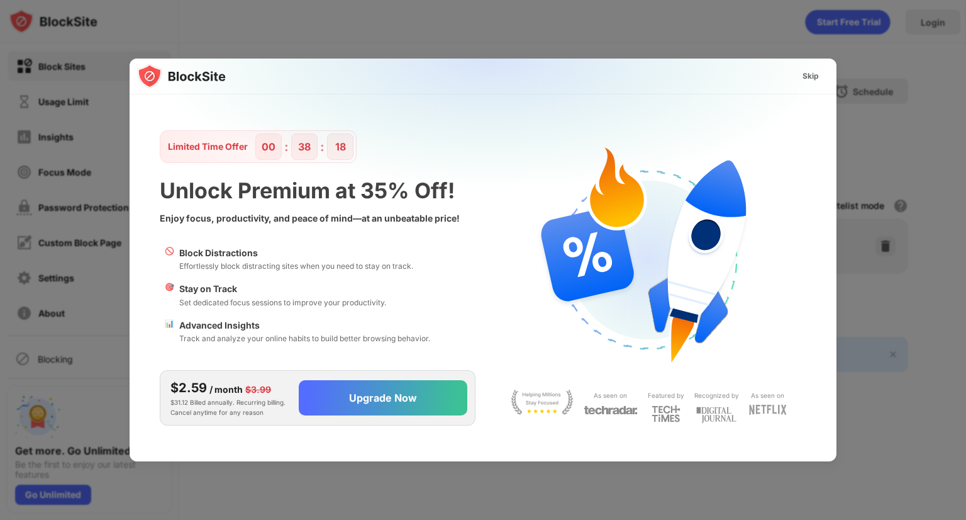
click at [804, 74] on div "Skip" at bounding box center [811, 76] width 16 height 13
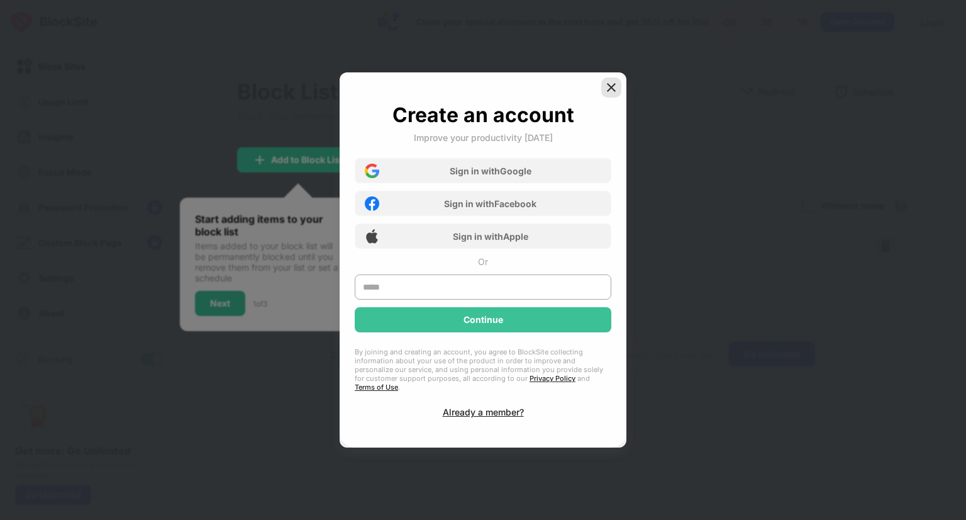
click at [611, 93] on img at bounding box center [611, 87] width 13 height 13
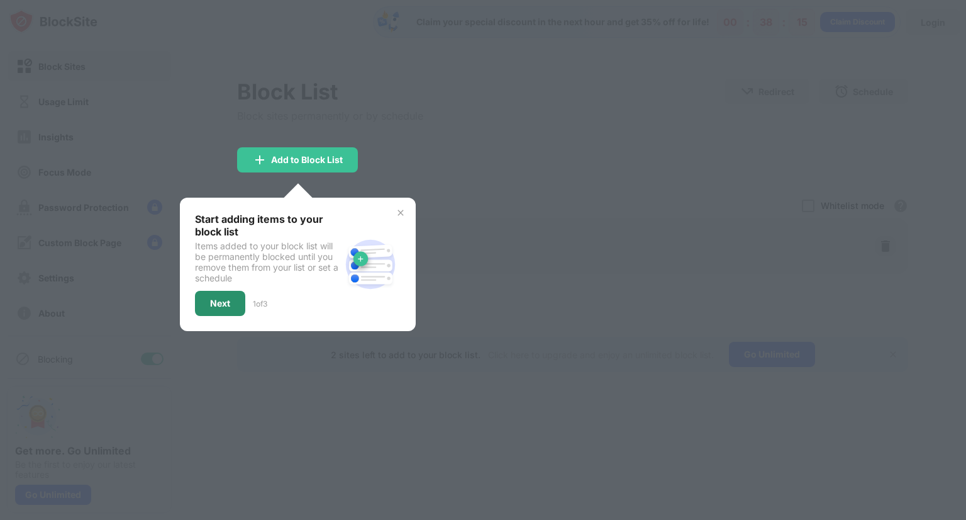
click at [230, 298] on div "Next" at bounding box center [220, 303] width 20 height 10
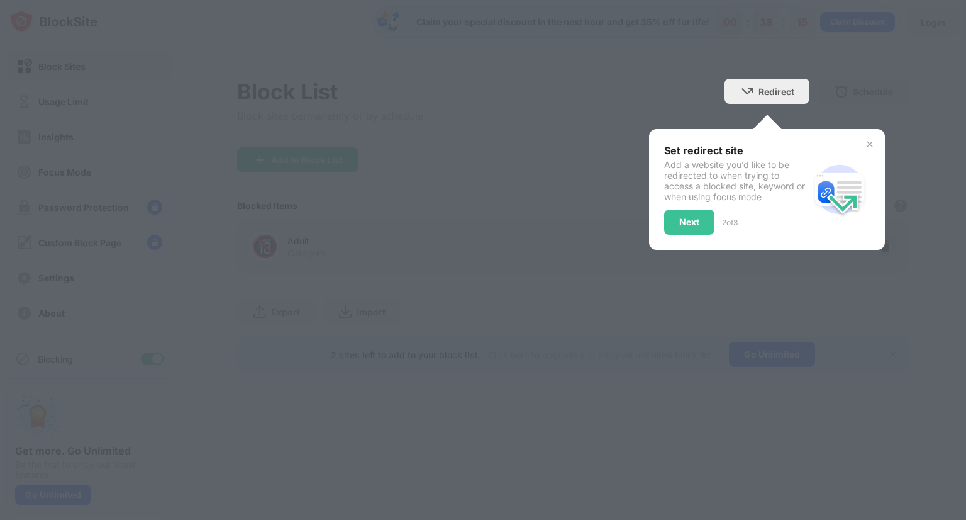
click at [230, 296] on div at bounding box center [483, 260] width 966 height 520
click at [699, 214] on div "Next" at bounding box center [689, 221] width 50 height 25
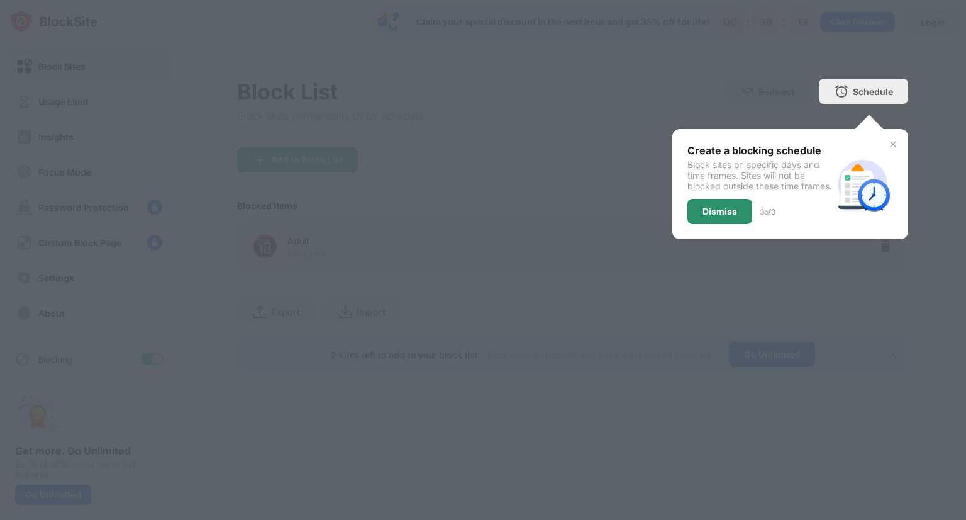
click at [722, 216] on div "Dismiss" at bounding box center [720, 211] width 35 height 10
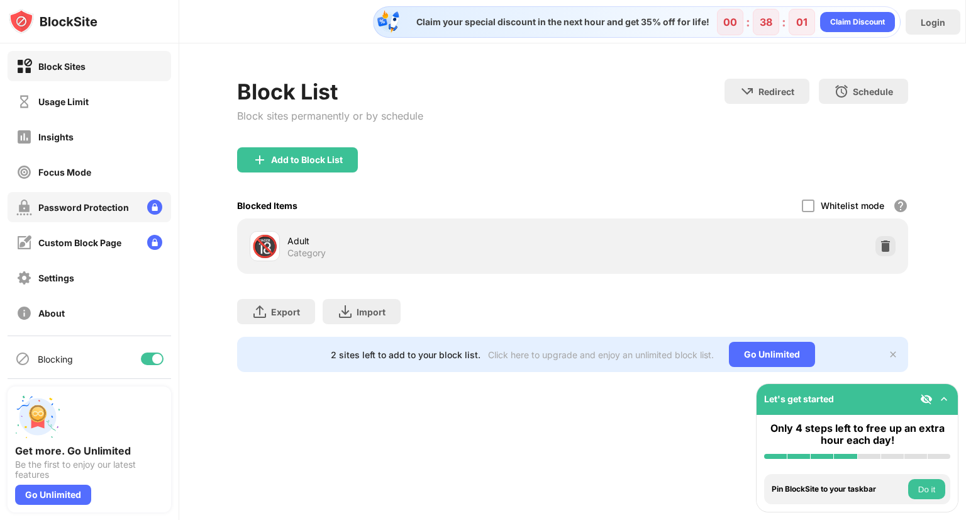
click at [98, 211] on div "Password Protection" at bounding box center [83, 207] width 91 height 11
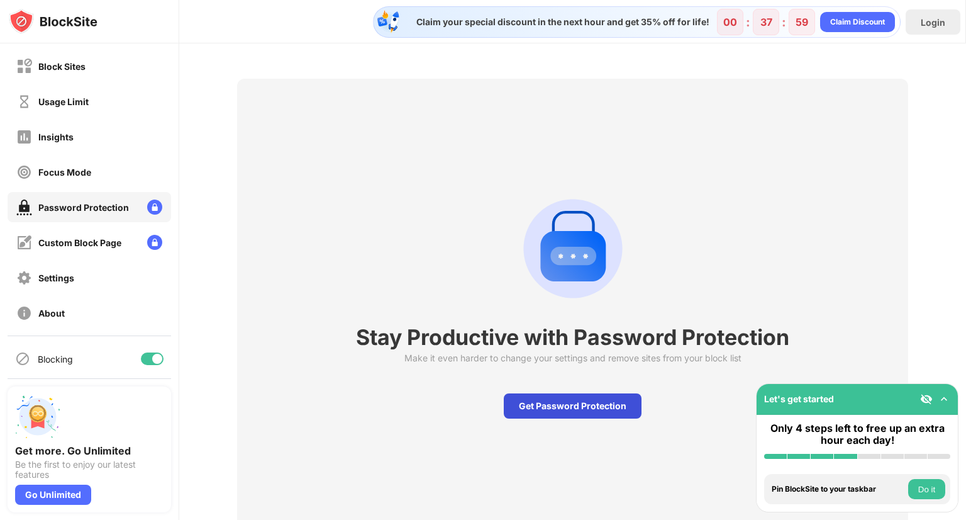
click at [555, 401] on div "Get Password Protection" at bounding box center [573, 405] width 138 height 25
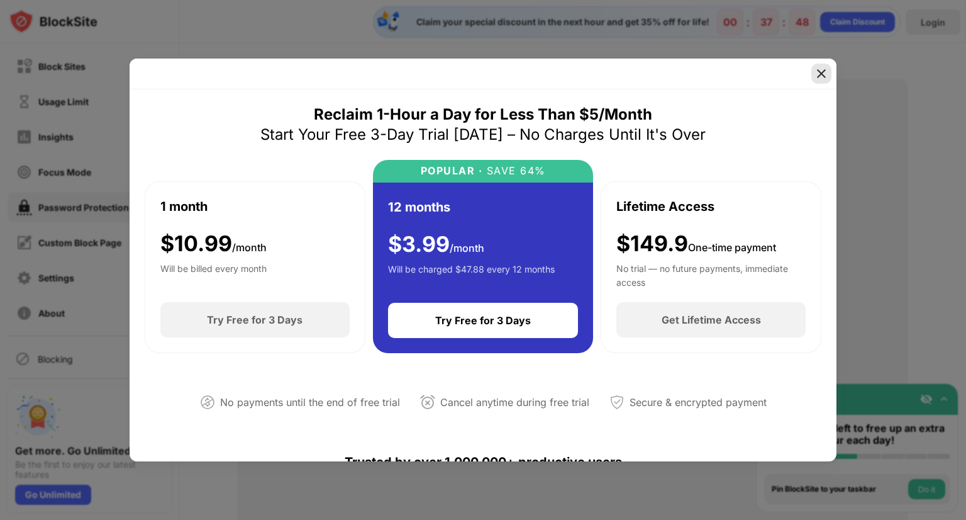
click at [822, 72] on img at bounding box center [821, 73] width 13 height 13
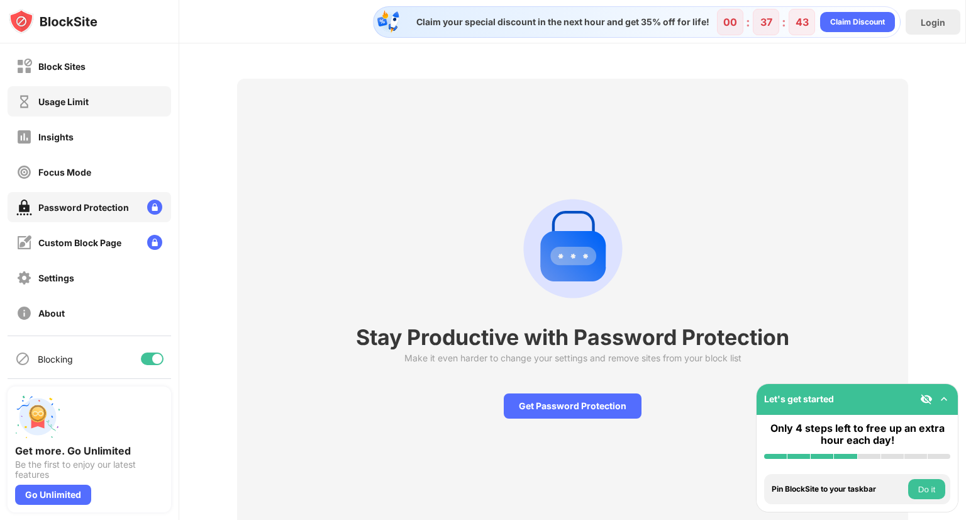
click at [81, 100] on div "Usage Limit" at bounding box center [63, 101] width 50 height 11
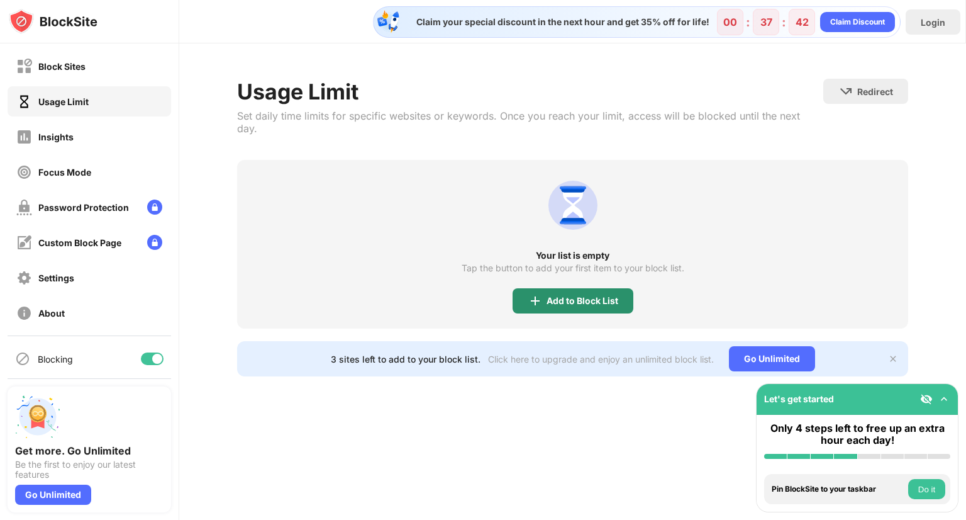
click at [611, 296] on div "Add to Block List" at bounding box center [583, 301] width 72 height 10
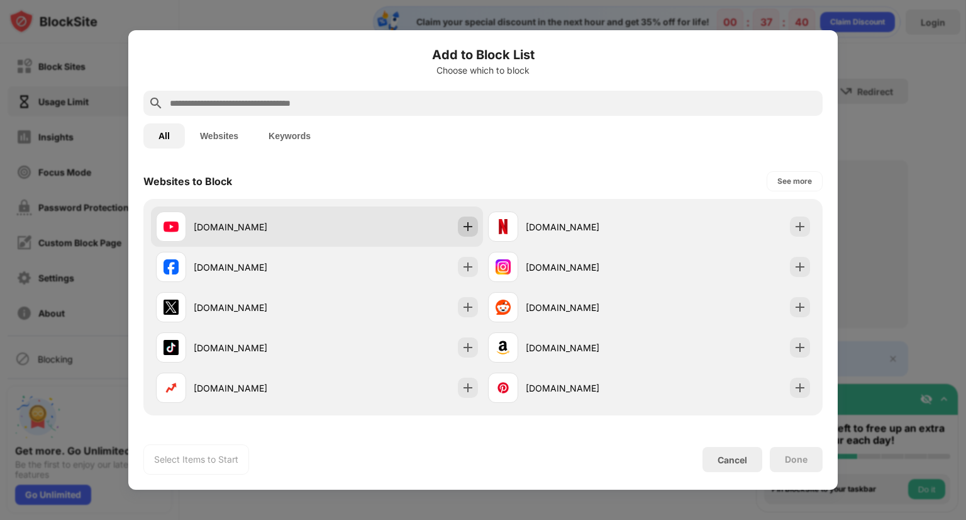
click at [462, 222] on img at bounding box center [468, 226] width 13 height 13
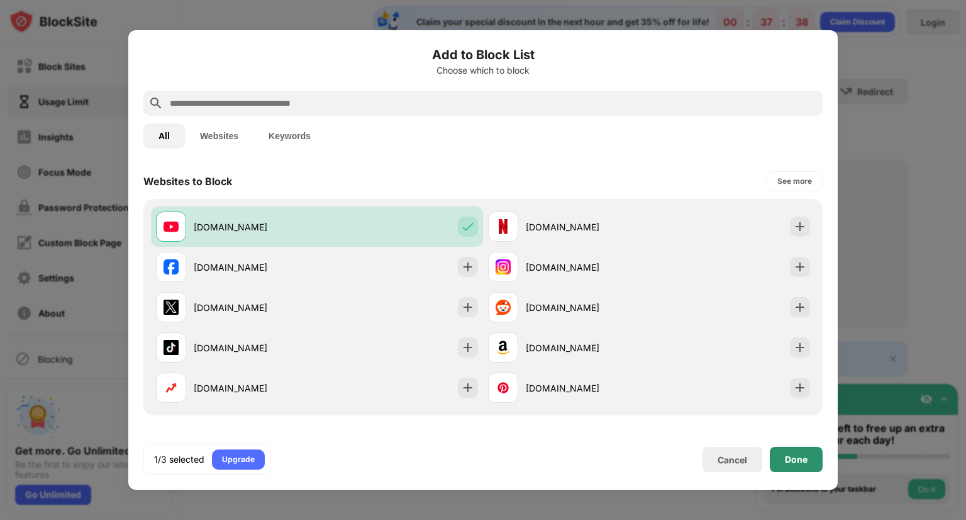
click at [786, 457] on div "Done" at bounding box center [796, 459] width 23 height 10
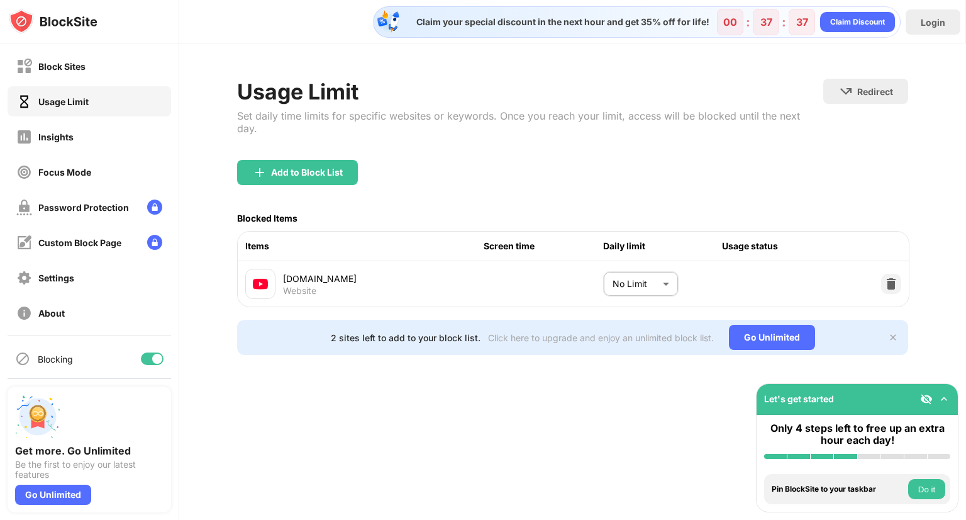
click at [643, 270] on body "Block Sites Usage Limit Insights Focus Mode Password Protection Custom Block Pa…" at bounding box center [483, 260] width 966 height 520
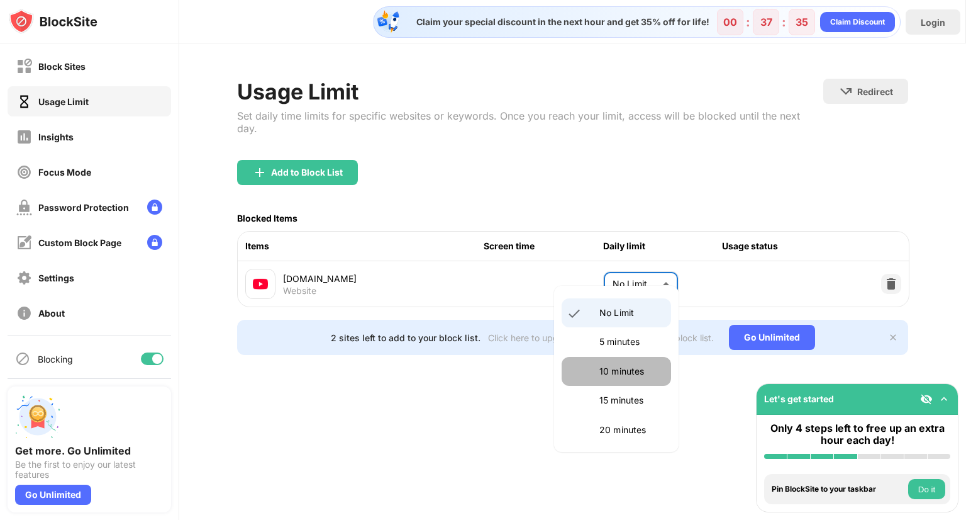
click at [622, 366] on p "10 minutes" at bounding box center [631, 371] width 64 height 14
type input "**"
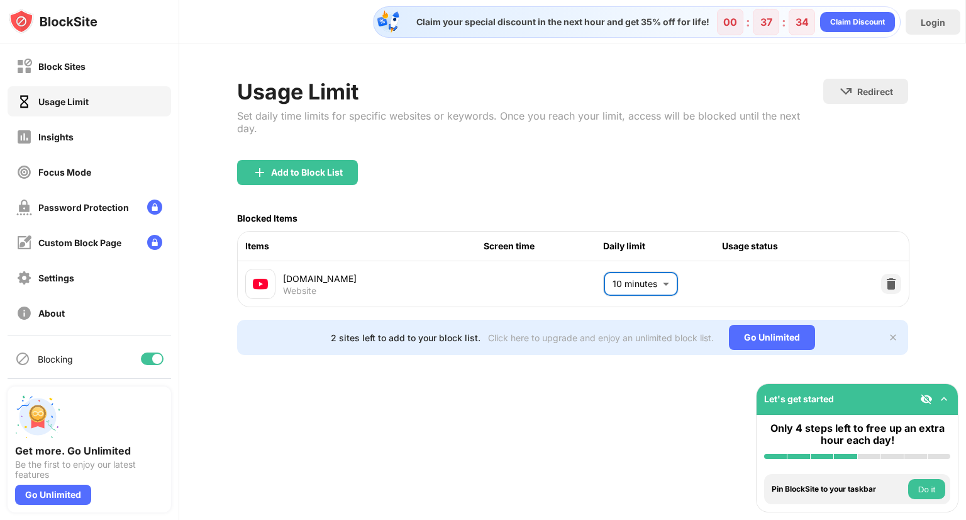
click at [611, 377] on div "Usage Limit Set daily time limits for specific websites or keywords. Once you r…" at bounding box center [572, 216] width 787 height 347
click at [925, 352] on div "Usage Limit Set daily time limits for specific websites or keywords. Once you r…" at bounding box center [572, 216] width 787 height 347
